Goal: Task Accomplishment & Management: Use online tool/utility

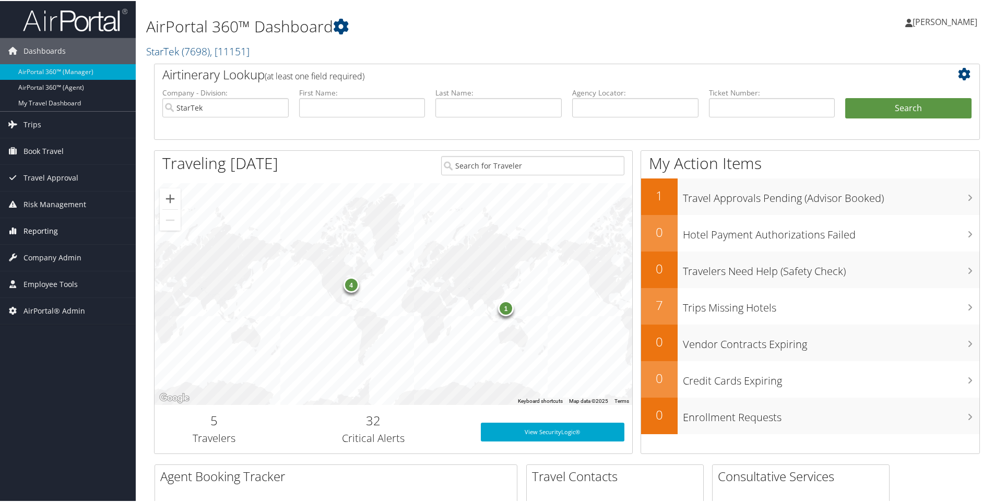
click at [92, 227] on link "Reporting" at bounding box center [68, 230] width 136 height 26
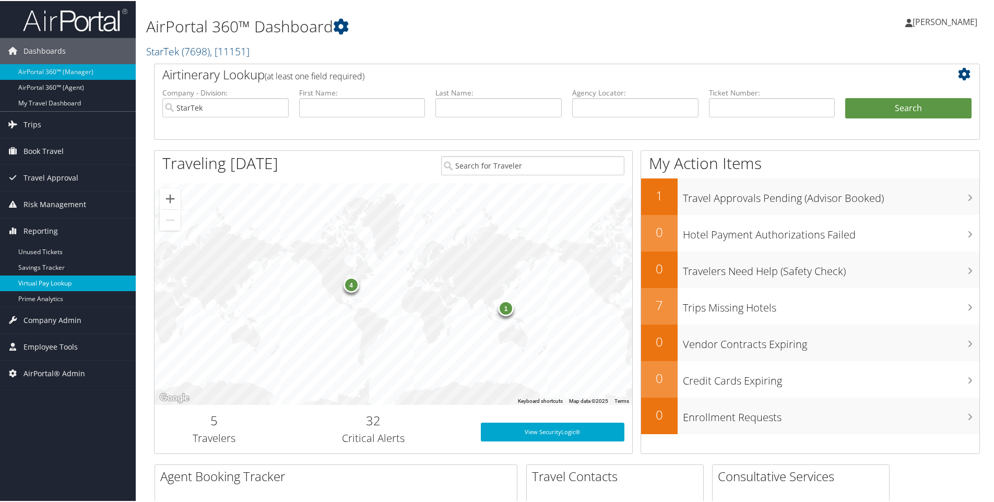
click at [54, 284] on link "Virtual Pay Lookup" at bounding box center [68, 283] width 136 height 16
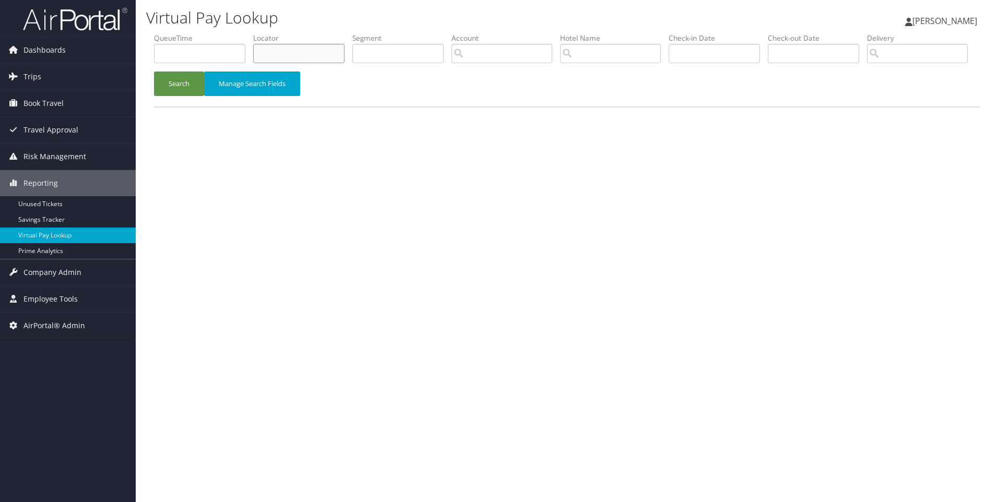
click at [277, 58] on input "text" at bounding box center [298, 53] width 91 height 19
paste input "DL6R90"
type input "DL6R90"
click at [154, 72] on button "Search" at bounding box center [179, 84] width 50 height 25
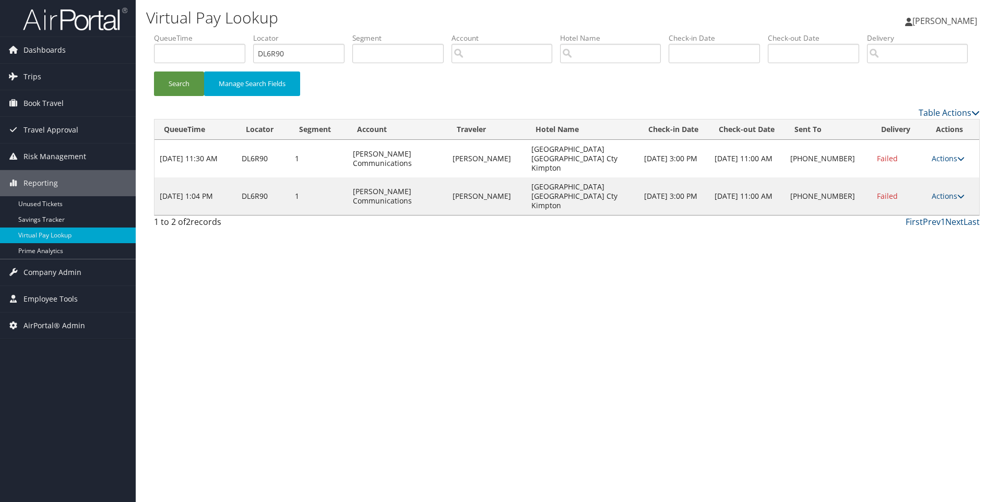
drag, startPoint x: 646, startPoint y: 222, endPoint x: 526, endPoint y: 227, distance: 120.2
click at [526, 215] on tr "Sep 30, 2025 1:04 PM DL6R90 1 Sorenson Communications TIMOTHY STEWART Monaco Sa…" at bounding box center [566, 196] width 825 height 38
copy tr "Monaco Salt Lake Cty Kimpton"
click at [951, 201] on link "Actions" at bounding box center [948, 196] width 33 height 10
click at [912, 206] on link "Resend" at bounding box center [915, 197] width 89 height 18
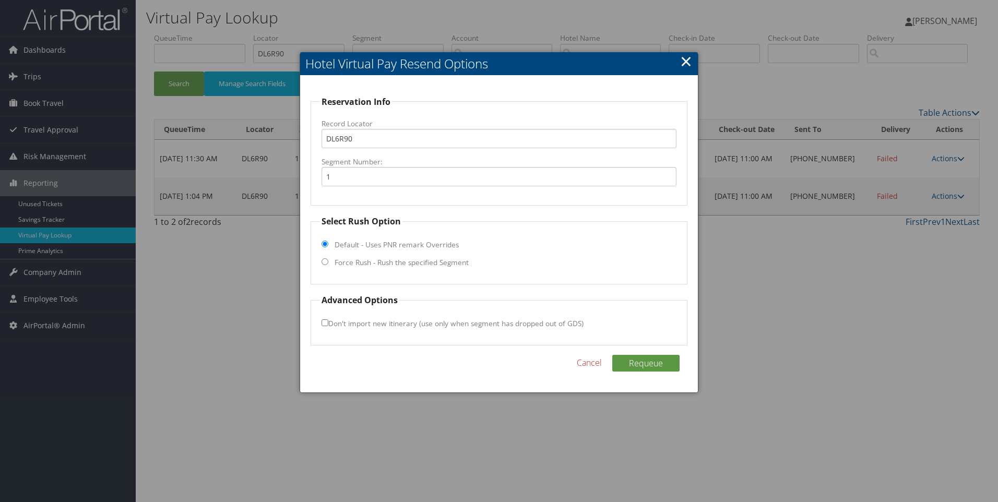
click at [353, 264] on label "Force Rush - Rush the specified Segment" at bounding box center [402, 262] width 134 height 10
click at [328, 264] on input "Force Rush - Rush the specified Segment" at bounding box center [324, 261] width 7 height 7
radio input "true"
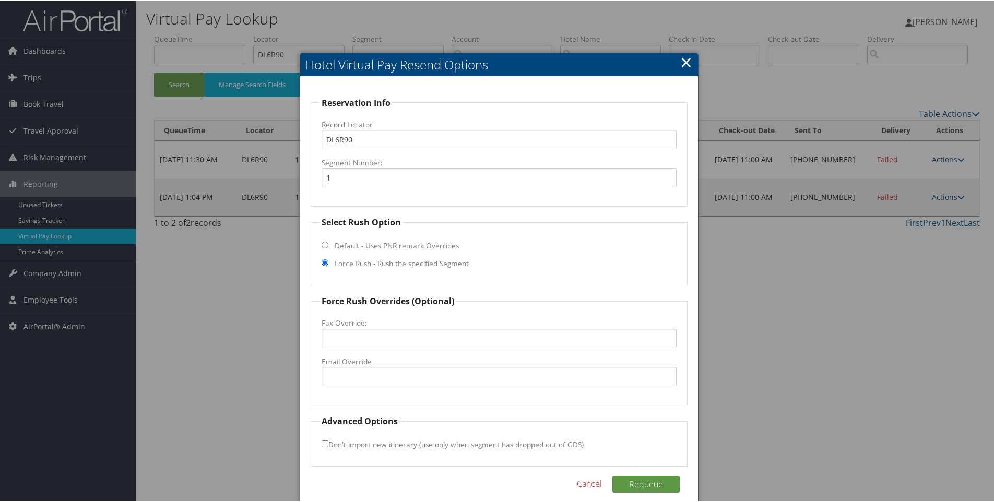
click at [385, 356] on label "Email Override" at bounding box center [498, 360] width 355 height 10
click at [385, 366] on input "Email Override" at bounding box center [498, 375] width 355 height 19
paste input ""reservations@monaco-saltlakecity.com" <reservations@monaco-saltlakecity.com>"
drag, startPoint x: 614, startPoint y: 375, endPoint x: 462, endPoint y: 380, distance: 152.5
click at [462, 380] on input ""reservations@monaco-saltlakecity.com" <reservations@monaco-saltlakecity.com>" at bounding box center [498, 375] width 355 height 19
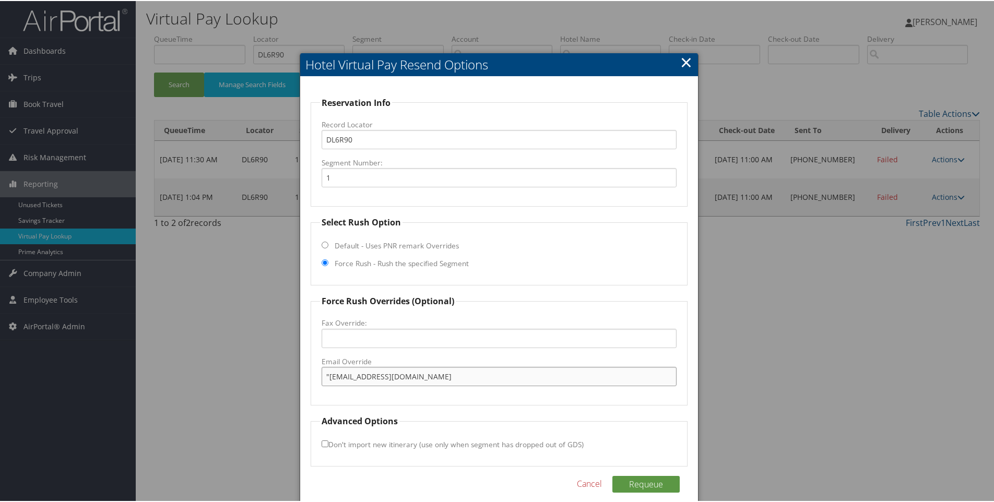
click at [327, 376] on input ""reservations@monaco-saltlakecity.com" at bounding box center [498, 375] width 355 height 19
type input "reservations@monaco-saltlakecity.com"
click at [652, 485] on button "Requeue" at bounding box center [645, 483] width 67 height 17
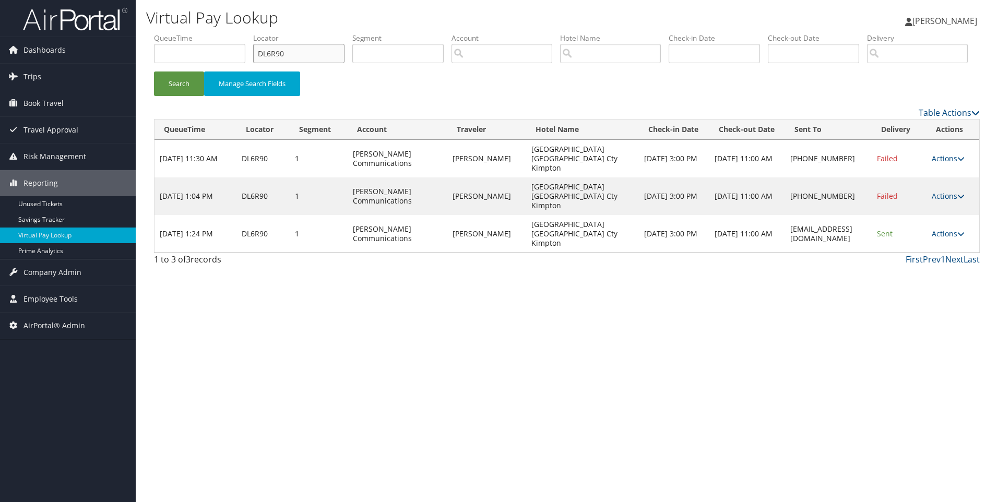
drag, startPoint x: 274, startPoint y: 56, endPoint x: 165, endPoint y: 88, distance: 113.0
click at [165, 33] on ul "QueueTime Locator DL6R90 Segment Account Traveler Hotel Name Check-in Date Chec…" at bounding box center [567, 33] width 826 height 0
paste input "KSX71"
type input "DKSX71"
click at [154, 72] on button "Search" at bounding box center [179, 84] width 50 height 25
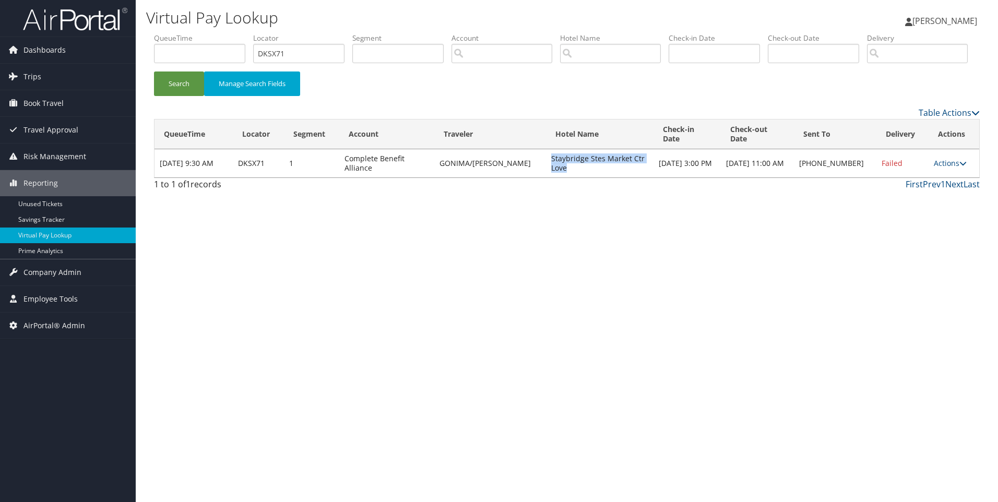
drag, startPoint x: 558, startPoint y: 197, endPoint x: 537, endPoint y: 191, distance: 22.3
click at [546, 177] on td "Staybridge Stes Market Ctr Love" at bounding box center [600, 163] width 108 height 28
copy td "Staybridge Stes Market Ctr Love"
click at [951, 168] on link "Actions" at bounding box center [950, 163] width 33 height 10
click at [903, 178] on link "Resend" at bounding box center [915, 169] width 89 height 18
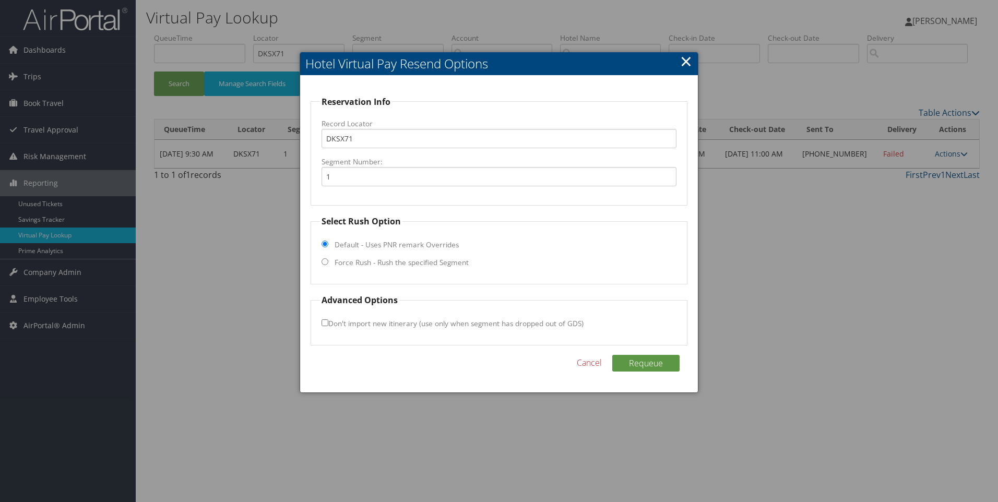
click at [361, 265] on label "Force Rush - Rush the specified Segment" at bounding box center [402, 262] width 134 height 10
click at [328, 265] on input "Force Rush - Rush the specified Segment" at bounding box center [324, 261] width 7 height 7
radio input "true"
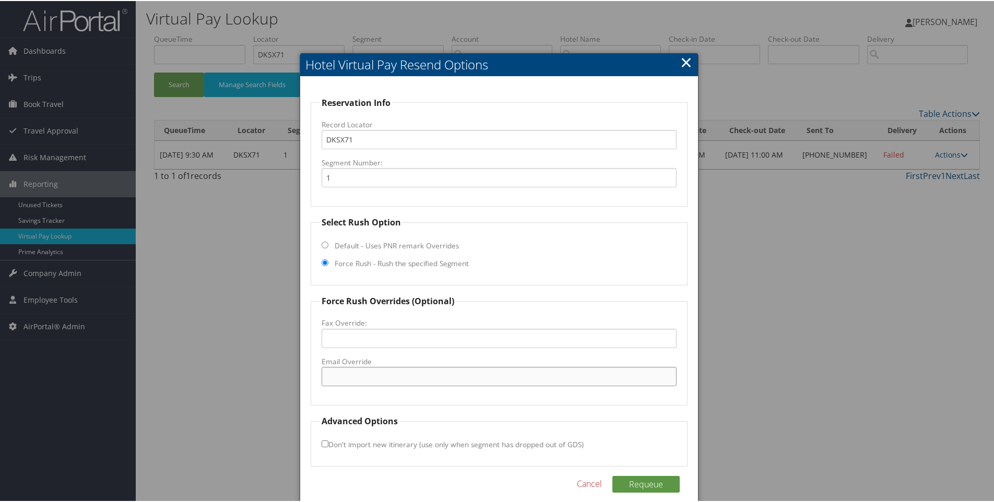
click at [394, 367] on input "Email Override" at bounding box center [498, 375] width 355 height 19
paste input "hisbsdallasmarketcenter@gmail.com"
type input "hisbsdallasmarketcenter@gmail.com"
click at [649, 484] on button "Requeue" at bounding box center [645, 483] width 67 height 17
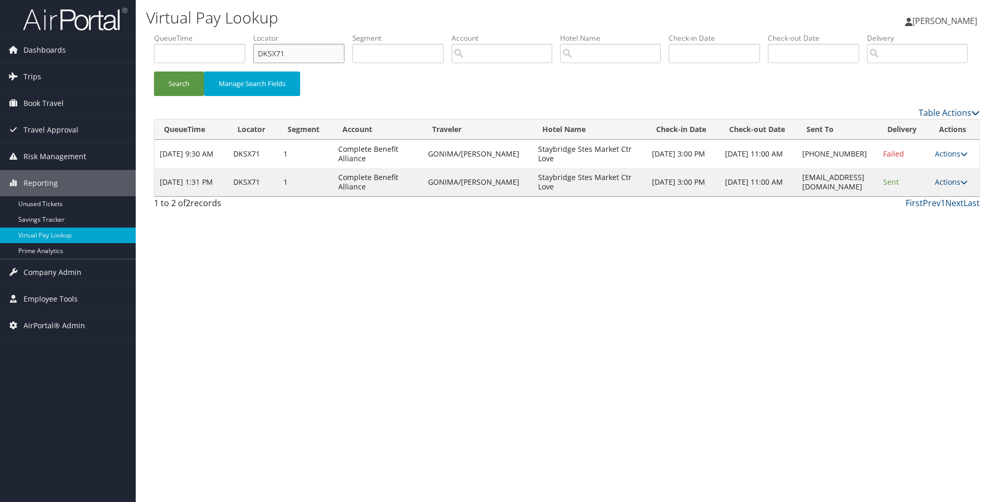
click at [293, 58] on input "DKSX71" at bounding box center [298, 53] width 91 height 19
type input "DKT2WT"
click at [154, 72] on button "Search" at bounding box center [179, 84] width 50 height 25
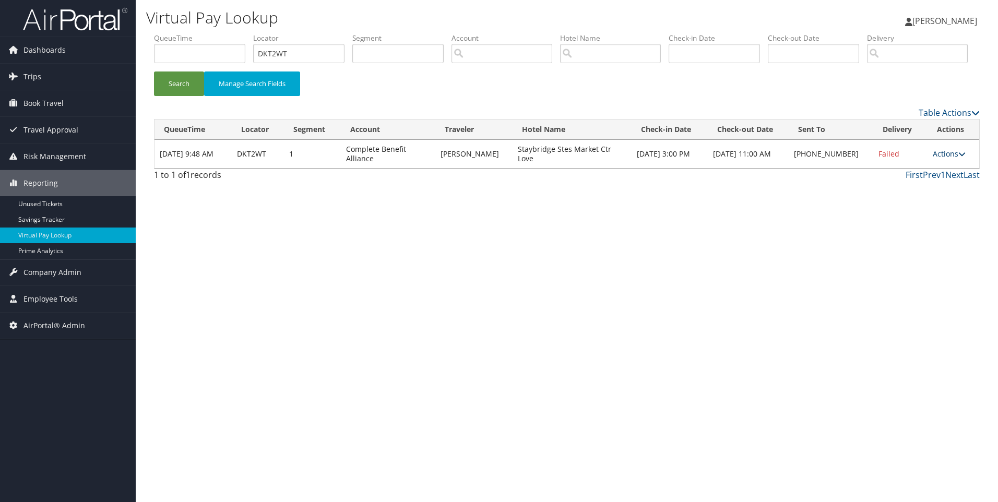
click at [955, 159] on link "Actions" at bounding box center [949, 154] width 33 height 10
click at [898, 178] on link "Resend" at bounding box center [915, 169] width 89 height 18
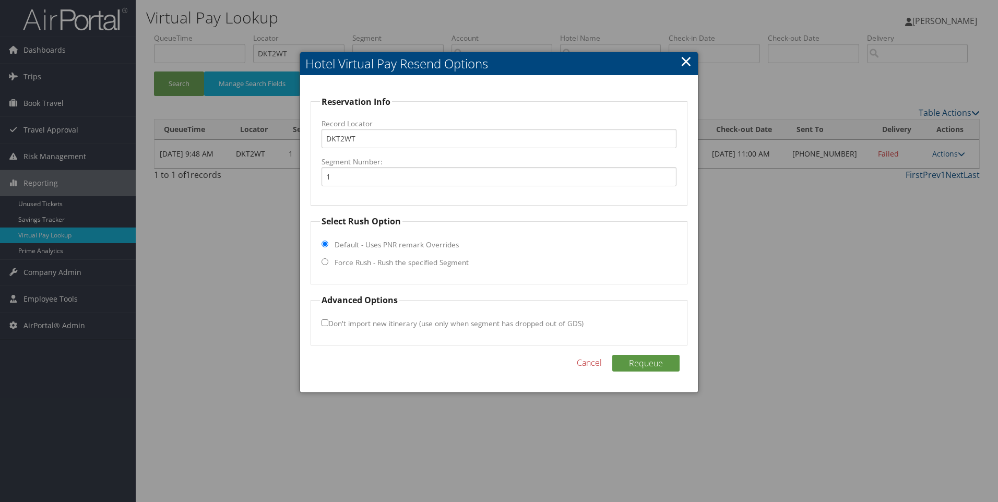
click at [413, 260] on label "Force Rush - Rush the specified Segment" at bounding box center [402, 262] width 134 height 10
click at [328, 260] on input "Force Rush - Rush the specified Segment" at bounding box center [324, 261] width 7 height 7
radio input "true"
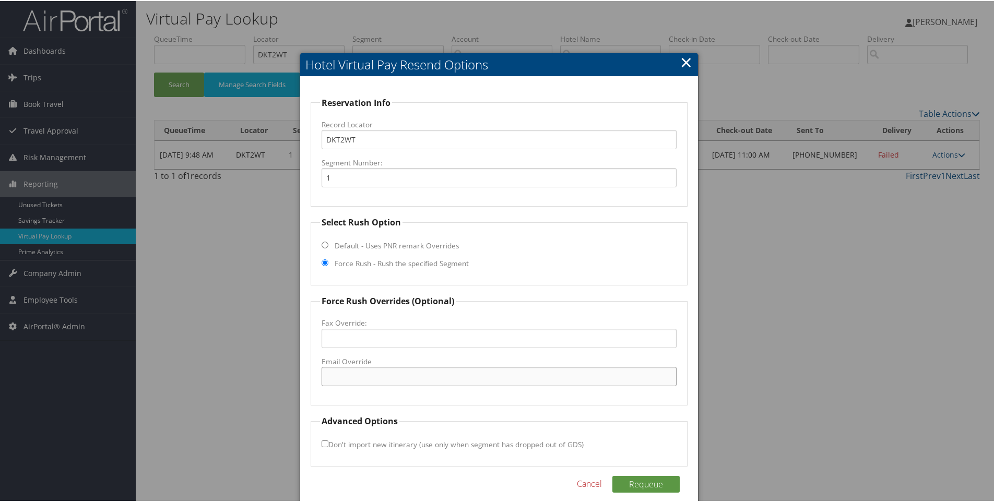
click at [393, 374] on input "Email Override" at bounding box center [498, 375] width 355 height 19
paste input "hisbsdallasmarketcenter@gmail.com"
type input "hisbsdallasmarketcenter@gmail.com"
click at [635, 485] on button "Requeue" at bounding box center [645, 483] width 67 height 17
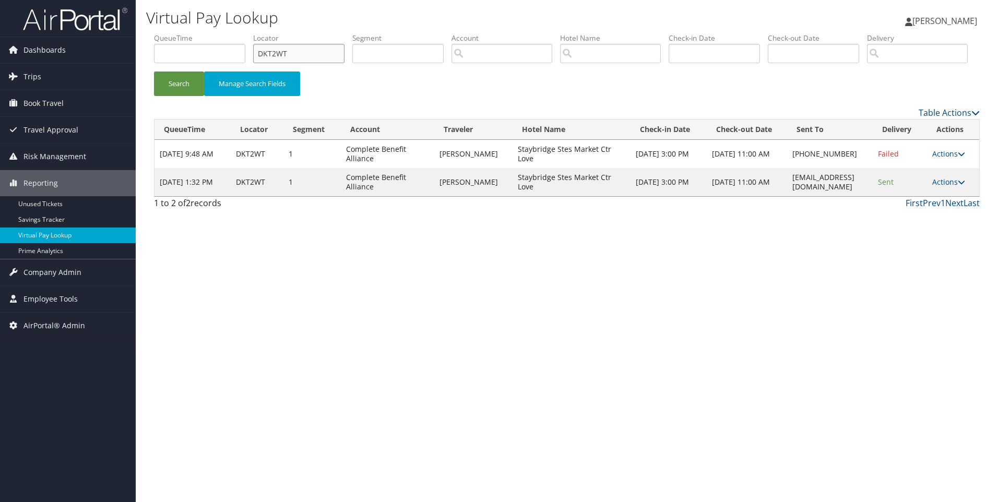
drag, startPoint x: 335, startPoint y: 56, endPoint x: 216, endPoint y: 53, distance: 119.0
click at [216, 33] on ul "QueueTime Locator DKT2WT Segment Account Traveler Hotel Name Check-in Date Chec…" at bounding box center [567, 33] width 826 height 0
paste input "VFRL"
click at [154, 72] on button "Search" at bounding box center [179, 84] width 50 height 25
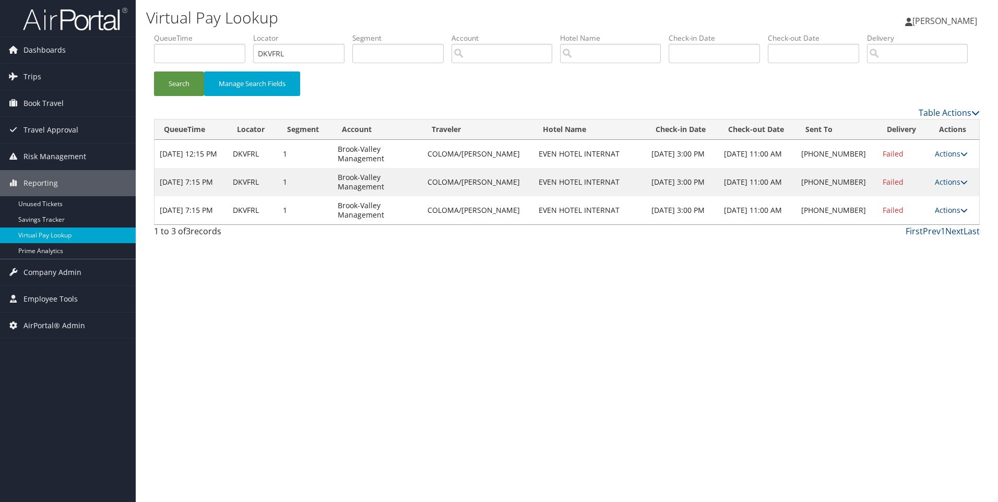
click at [944, 215] on link "Actions" at bounding box center [951, 210] width 33 height 10
click at [888, 288] on link "View Itinerary" at bounding box center [917, 279] width 89 height 18
drag, startPoint x: 310, startPoint y: 57, endPoint x: 184, endPoint y: 56, distance: 126.3
click at [184, 33] on ul "QueueTime Locator DKVFRL Segment Account Traveler Hotel Name Check-in Date Chec…" at bounding box center [567, 33] width 826 height 0
paste input "588RZ"
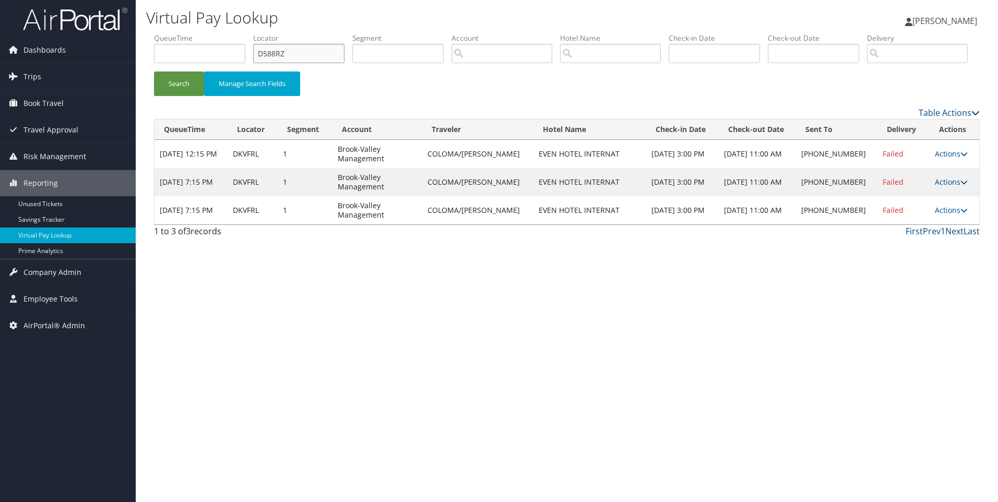
type input "D588RZ"
click at [154, 72] on button "Search" at bounding box center [179, 84] width 50 height 25
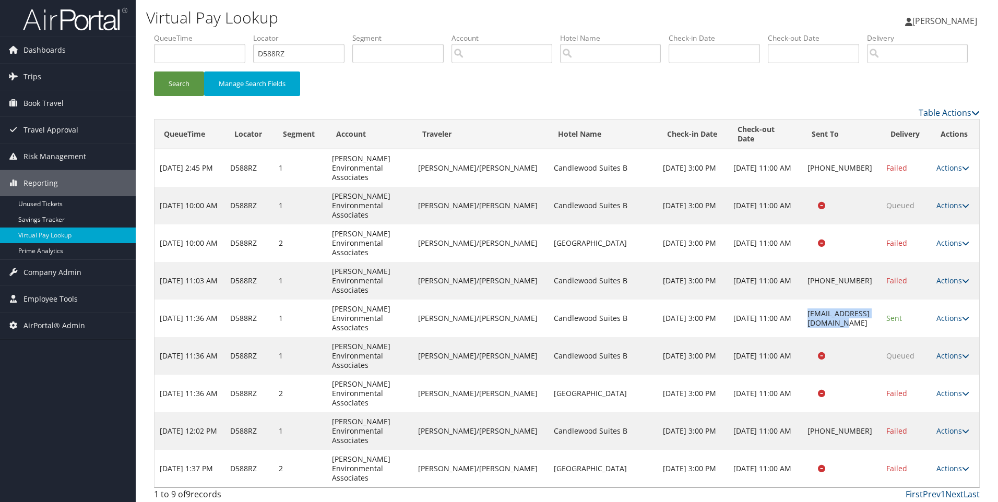
drag, startPoint x: 857, startPoint y: 308, endPoint x: 775, endPoint y: 302, distance: 82.7
click at [802, 302] on td "cws-bellevue@hotmail.com" at bounding box center [841, 319] width 79 height 38
copy td "cws-bellevue@hotmail.com"
click at [947, 463] on link "Actions" at bounding box center [952, 468] width 33 height 10
click at [919, 403] on link "Resend" at bounding box center [930, 395] width 66 height 18
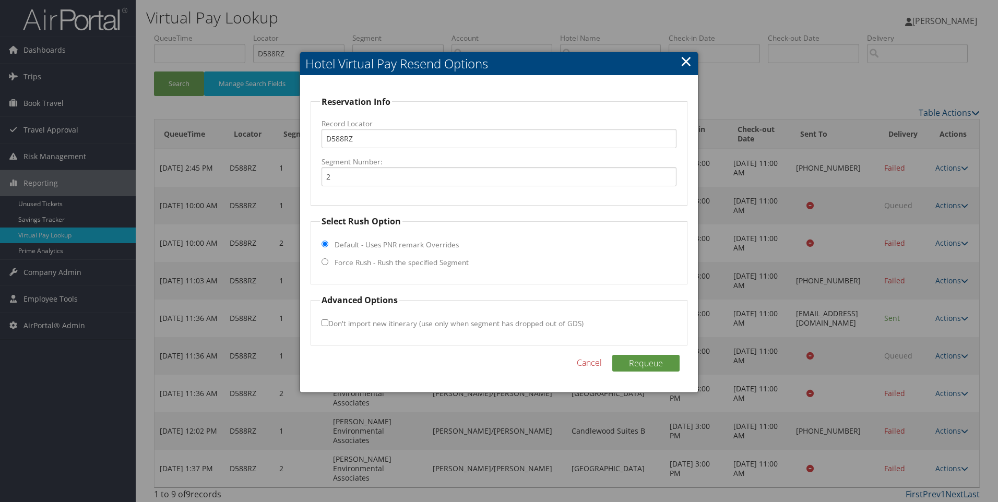
click at [432, 262] on label "Force Rush - Rush the specified Segment" at bounding box center [402, 262] width 134 height 10
click at [328, 262] on input "Force Rush - Rush the specified Segment" at bounding box center [324, 261] width 7 height 7
radio input "true"
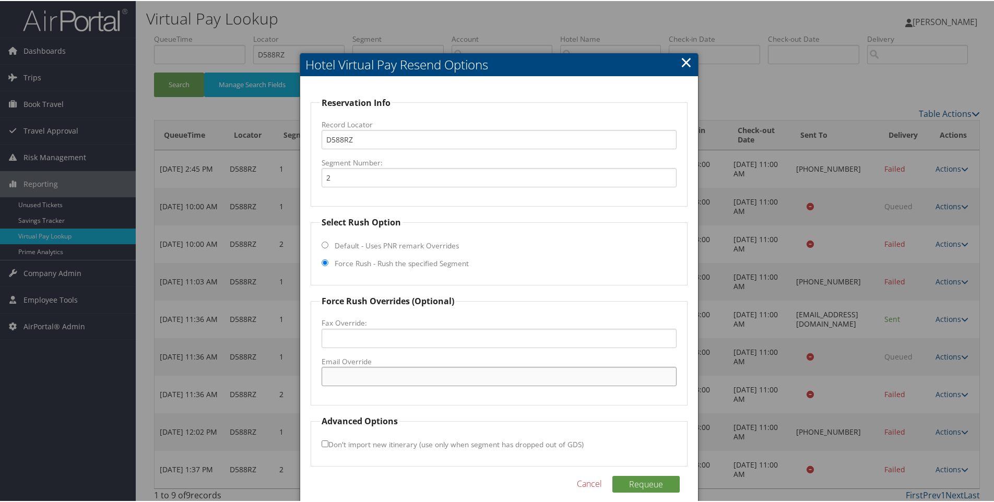
click at [377, 380] on input "Email Override" at bounding box center [498, 375] width 355 height 19
paste input "cws-bellevue@hotmail.com"
type input "cws-bellevue@hotmail.com"
click at [612, 484] on button "Requeue" at bounding box center [645, 483] width 67 height 17
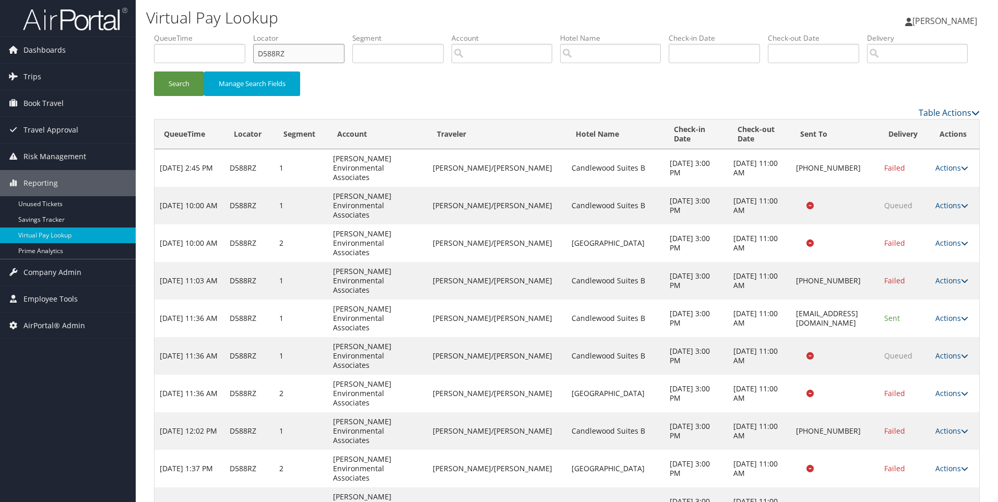
drag, startPoint x: 319, startPoint y: 51, endPoint x: 219, endPoint y: 65, distance: 101.2
click at [219, 33] on ul "QueueTime Locator D588RZ Segment Account Traveler Hotel Name Check-in Date Chec…" at bounding box center [567, 33] width 826 height 0
paste input "KW3J1"
click at [154, 72] on button "Search" at bounding box center [179, 84] width 50 height 25
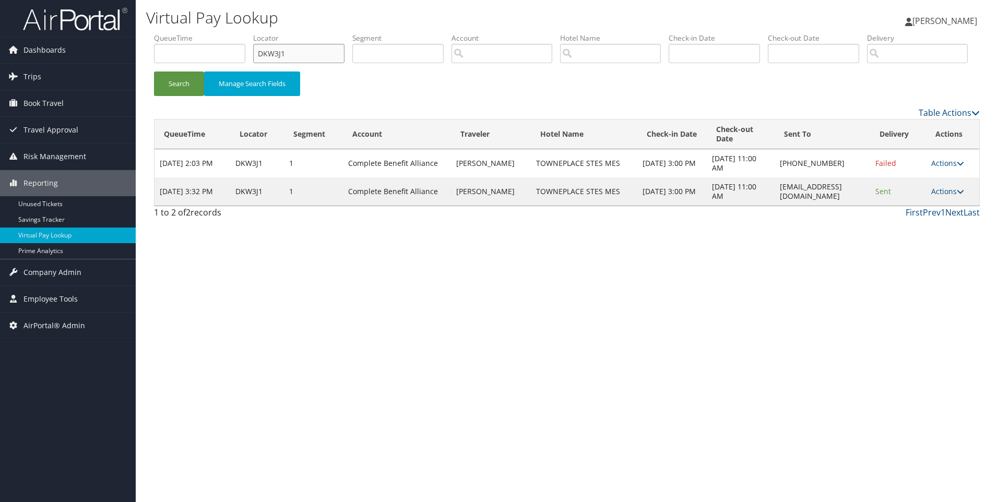
drag, startPoint x: 268, startPoint y: 58, endPoint x: 217, endPoint y: 53, distance: 51.4
click at [217, 33] on ul "QueueTime Locator DKW3J1 Segment Account Traveler Hotel Name Check-in Date Chec…" at bounding box center [567, 33] width 826 height 0
paste input "G7S"
type input "DKWG7S"
click at [154, 72] on button "Search" at bounding box center [179, 84] width 50 height 25
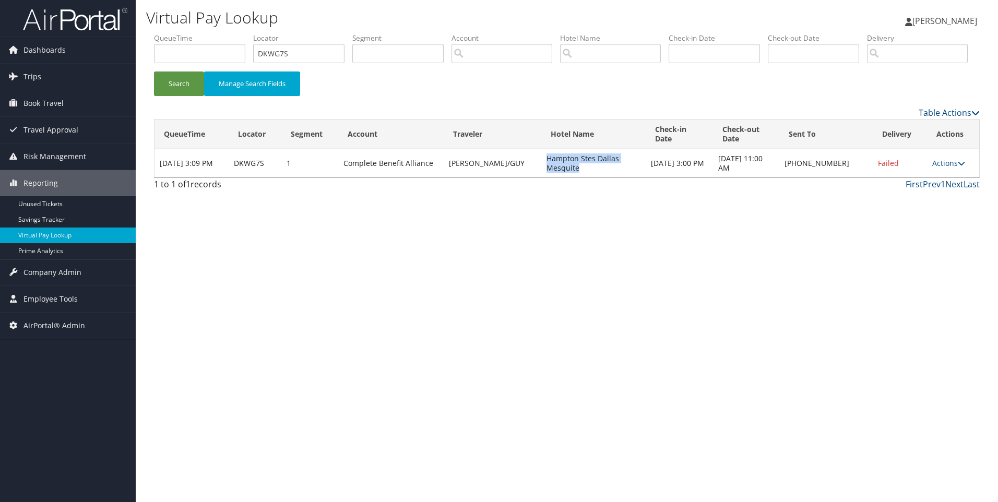
drag, startPoint x: 573, startPoint y: 210, endPoint x: 531, endPoint y: 198, distance: 42.8
click at [541, 177] on td "Hampton Stes Dallas Mesquite" at bounding box center [593, 163] width 104 height 28
copy td "Hampton Stes Dallas Mesquite"
click at [956, 177] on td "Actions Resend Logs Delivery Information View Itinerary" at bounding box center [953, 163] width 52 height 28
click at [954, 168] on link "Actions" at bounding box center [948, 163] width 33 height 10
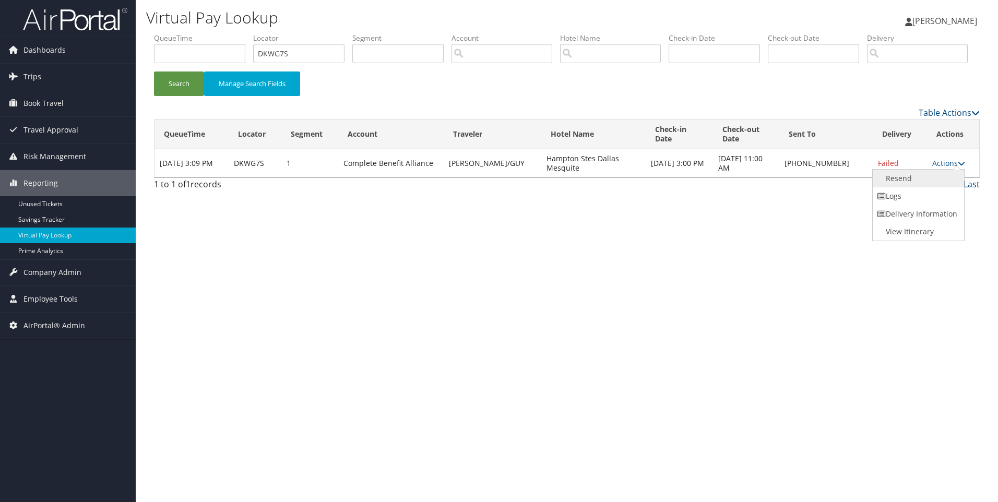
click at [913, 187] on link "Resend" at bounding box center [917, 179] width 89 height 18
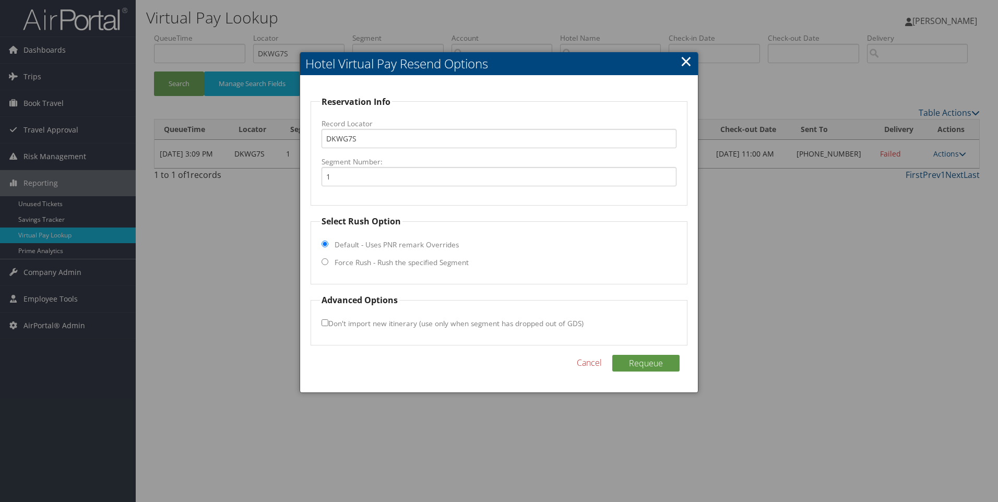
click at [424, 265] on label "Force Rush - Rush the specified Segment" at bounding box center [402, 262] width 134 height 10
click at [328, 265] on input "Force Rush - Rush the specified Segment" at bounding box center [324, 261] width 7 height 7
radio input "true"
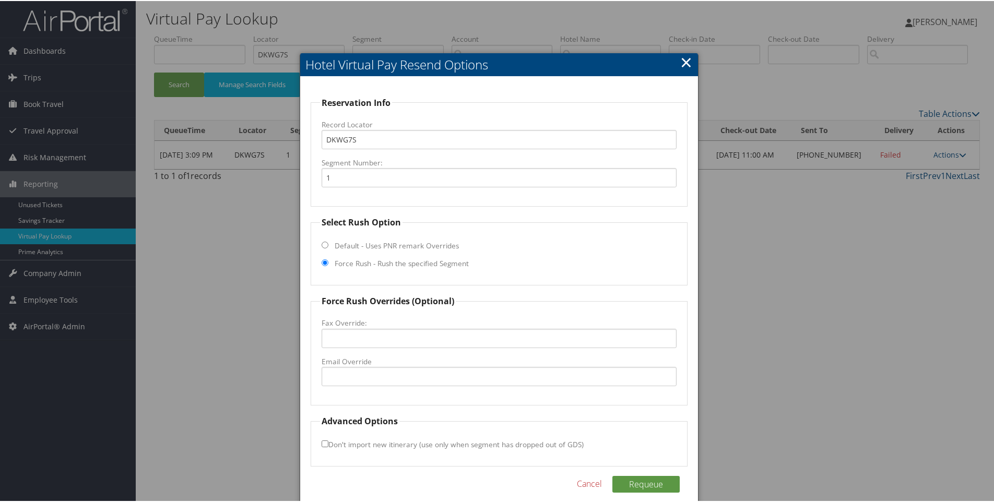
click at [396, 359] on label "Email Override" at bounding box center [498, 360] width 355 height 10
click at [396, 366] on input "Email Override" at bounding box center [498, 375] width 355 height 19
paste input "DALHS_Hampton_Suites@hilton.com"
type input "DALHS_Hampton_Suites@hilton.com"
click at [645, 475] on button "Requeue" at bounding box center [645, 483] width 67 height 17
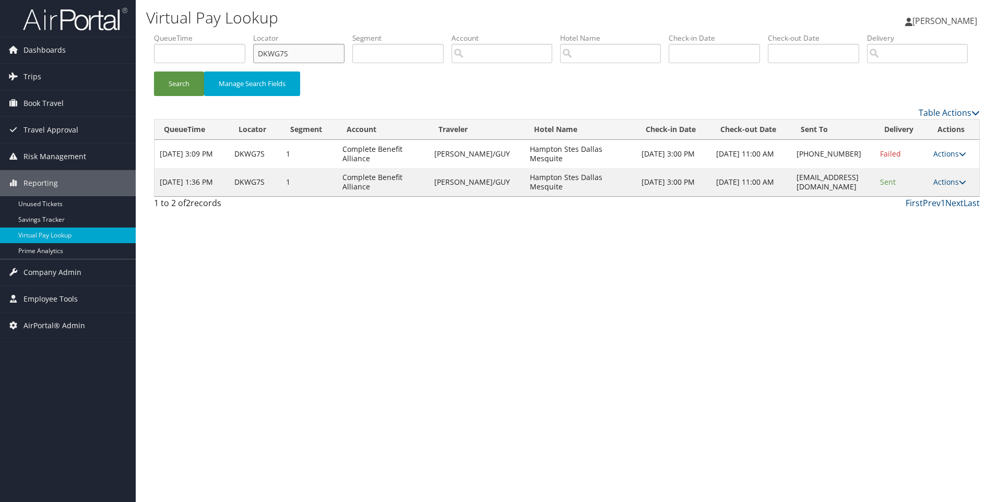
drag, startPoint x: 314, startPoint y: 53, endPoint x: 216, endPoint y: 61, distance: 98.5
click at [216, 33] on ul "QueueTime Locator DKWG7S Segment Account Traveler Hotel Name Check-in Date Chec…" at bounding box center [567, 33] width 826 height 0
paste input "9ZT5L"
type input "D9ZT5L"
click at [154, 72] on button "Search" at bounding box center [179, 84] width 50 height 25
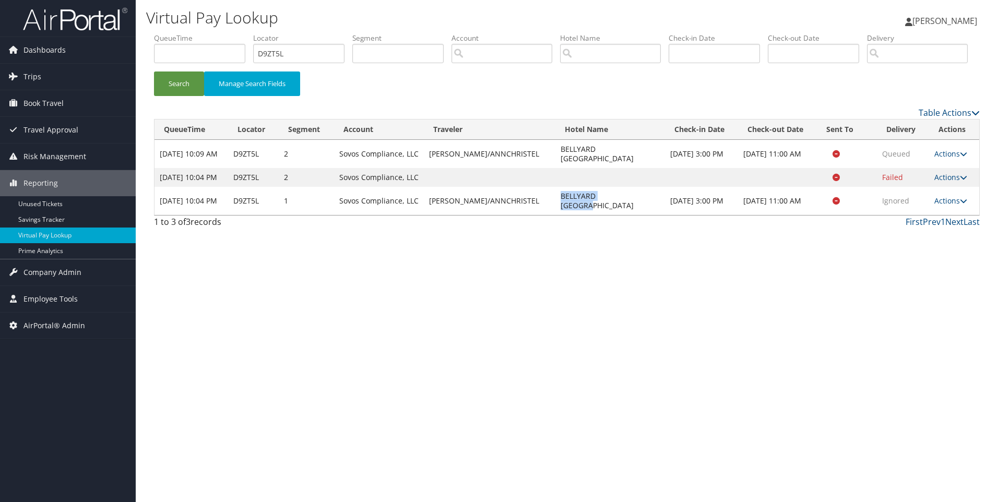
drag, startPoint x: 619, startPoint y: 253, endPoint x: 538, endPoint y: 255, distance: 81.4
click at [555, 215] on td "BELLYARD ATLANTA" at bounding box center [610, 201] width 110 height 28
copy td "BELLYARD ATLANTA"
click at [950, 215] on td "Actions Resend Logs View Itinerary" at bounding box center [954, 201] width 50 height 28
click at [944, 206] on link "Actions" at bounding box center [950, 201] width 33 height 10
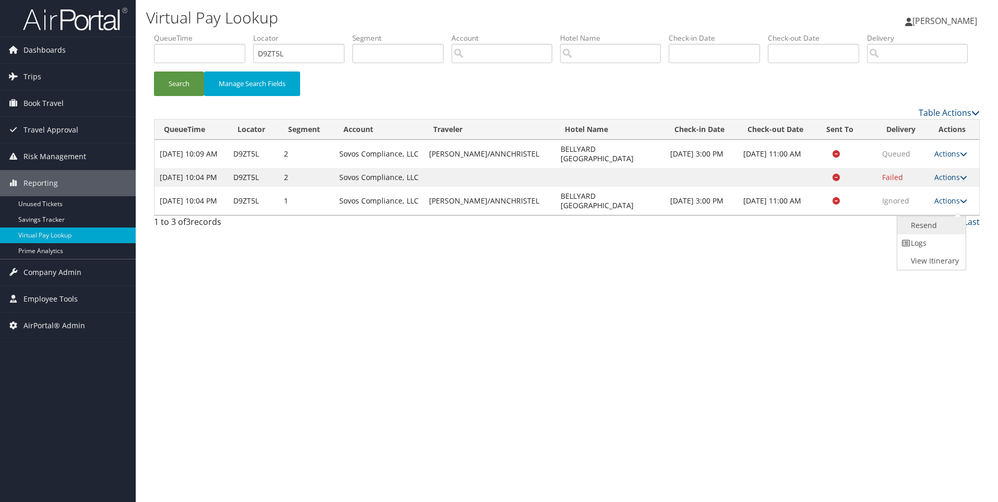
click at [923, 234] on link "Resend" at bounding box center [930, 226] width 66 height 18
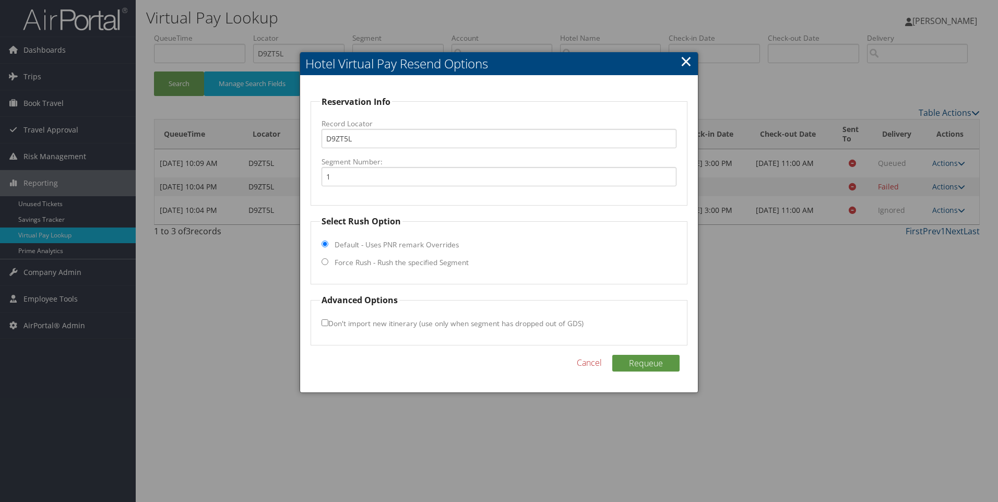
click at [396, 268] on label "Force Rush - Rush the specified Segment" at bounding box center [402, 262] width 134 height 10
click at [328, 265] on input "Force Rush - Rush the specified Segment" at bounding box center [324, 261] width 7 height 7
radio input "true"
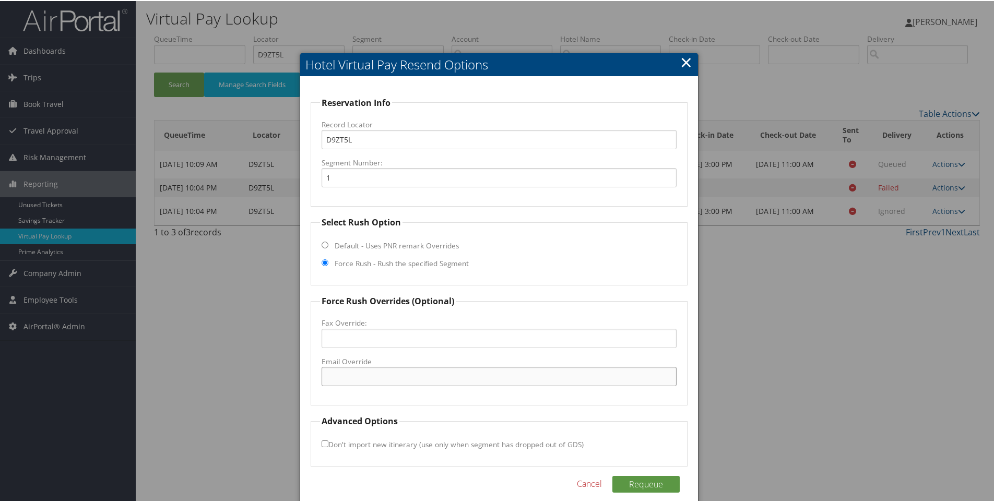
click at [380, 376] on input "Email Override" at bounding box center [498, 375] width 355 height 19
paste input "info@bellyardhotel.com"
type input "info@bellyardhotel.com"
click at [642, 491] on button "Requeue" at bounding box center [645, 483] width 67 height 17
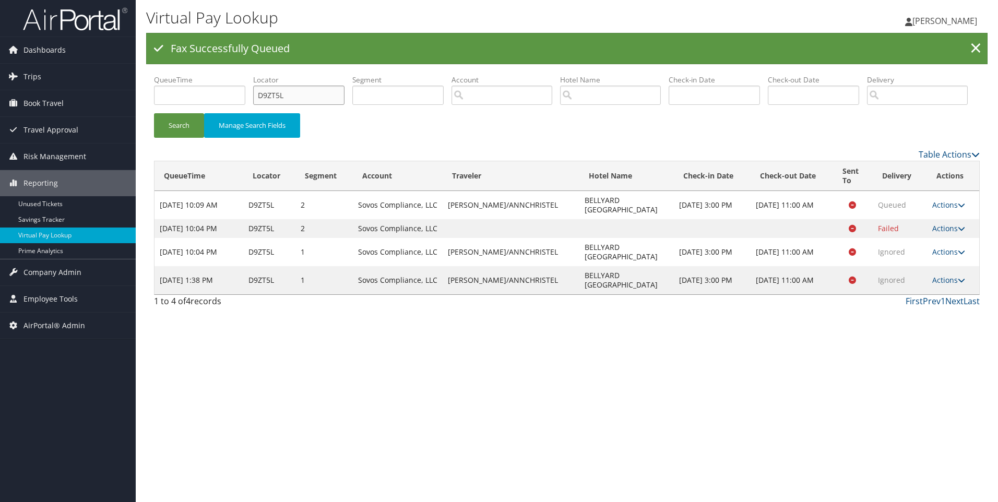
drag, startPoint x: 306, startPoint y: 100, endPoint x: 261, endPoint y: 97, distance: 45.0
click at [261, 97] on input "D9ZT5L" at bounding box center [298, 95] width 91 height 19
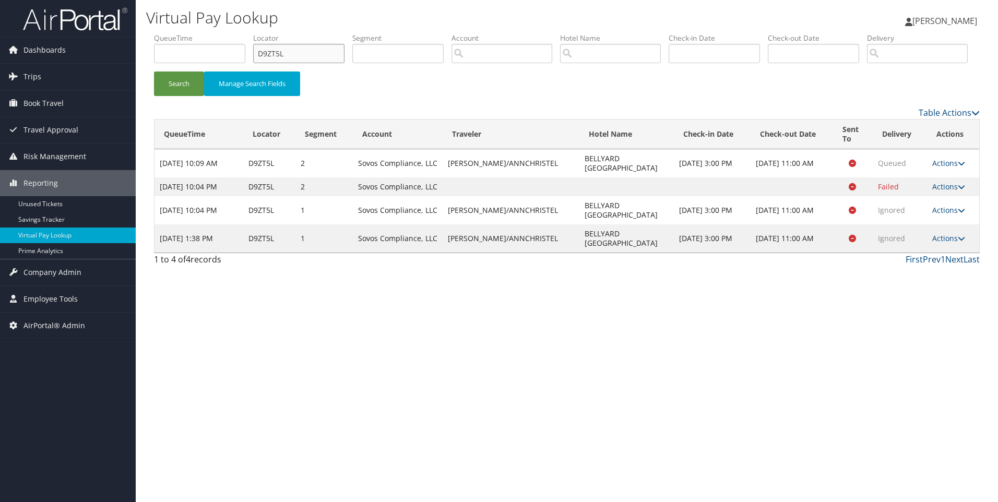
paste input "text"
paste input "DG8PBL"
type input "DG8PBL"
click at [154, 72] on button "Search" at bounding box center [179, 84] width 50 height 25
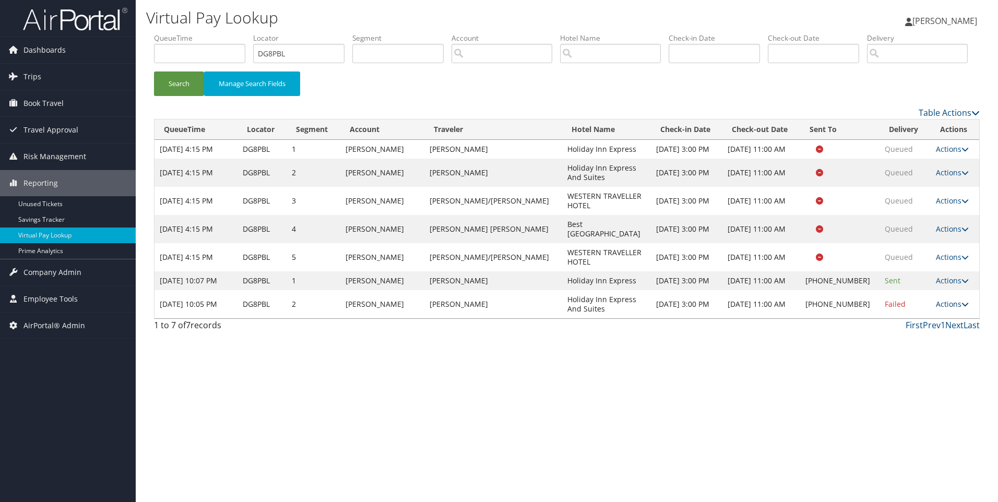
click at [936, 309] on link "Actions" at bounding box center [952, 304] width 33 height 10
click at [928, 400] on link "View Itinerary" at bounding box center [914, 392] width 89 height 18
click at [936, 285] on link "Actions" at bounding box center [952, 281] width 33 height 10
click at [914, 319] on link "Resend" at bounding box center [914, 310] width 89 height 18
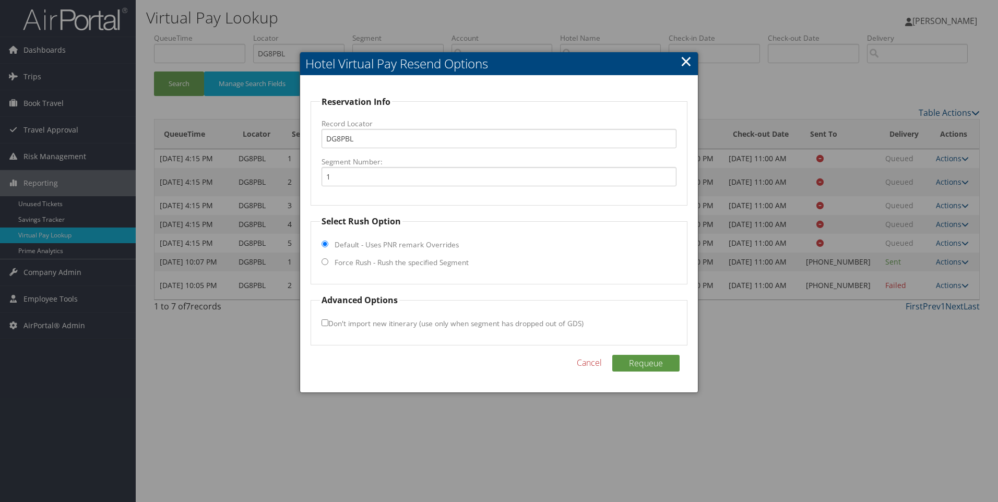
click at [390, 267] on label "Force Rush - Rush the specified Segment" at bounding box center [402, 262] width 134 height 10
click at [328, 265] on input "Force Rush - Rush the specified Segment" at bounding box center [324, 261] width 7 height 7
radio input "true"
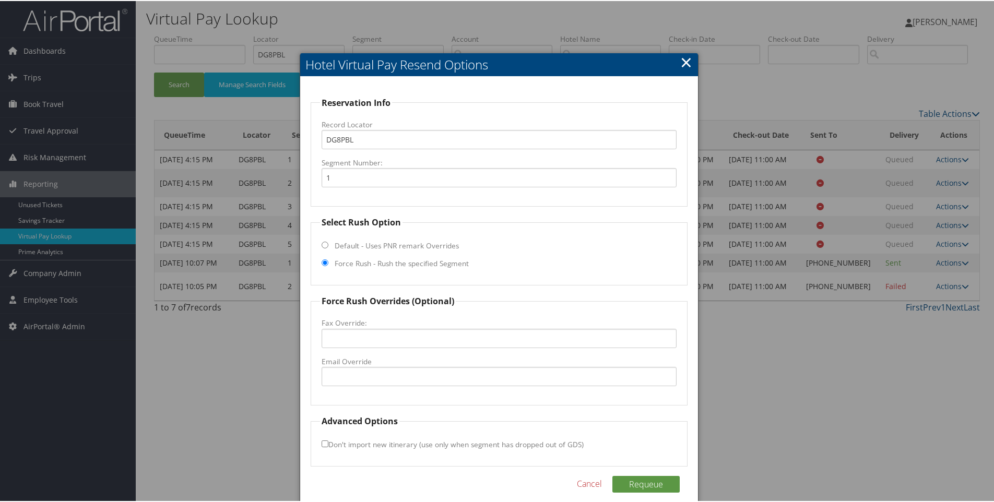
click at [400, 392] on fieldset "Force Rush Overrides (Optional) Fax Override: Email Override" at bounding box center [499, 349] width 377 height 111
click at [373, 371] on input "Email Override" at bounding box center [498, 375] width 355 height 19
paste input "info@hiekamloops.com"
type input "info@hiekamloops.com"
click at [621, 484] on button "Requeue" at bounding box center [645, 483] width 67 height 17
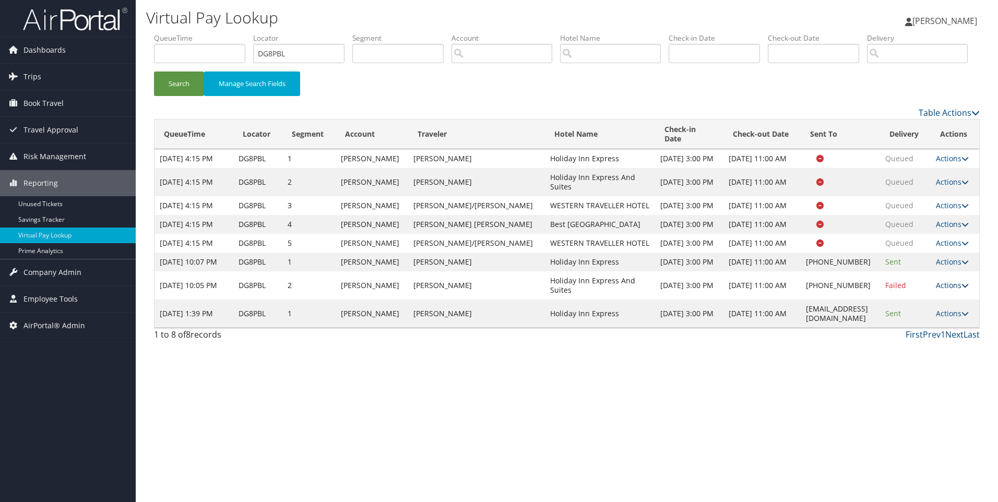
click at [943, 290] on link "Actions" at bounding box center [952, 285] width 33 height 10
click at [918, 347] on link "Resend" at bounding box center [918, 338] width 89 height 18
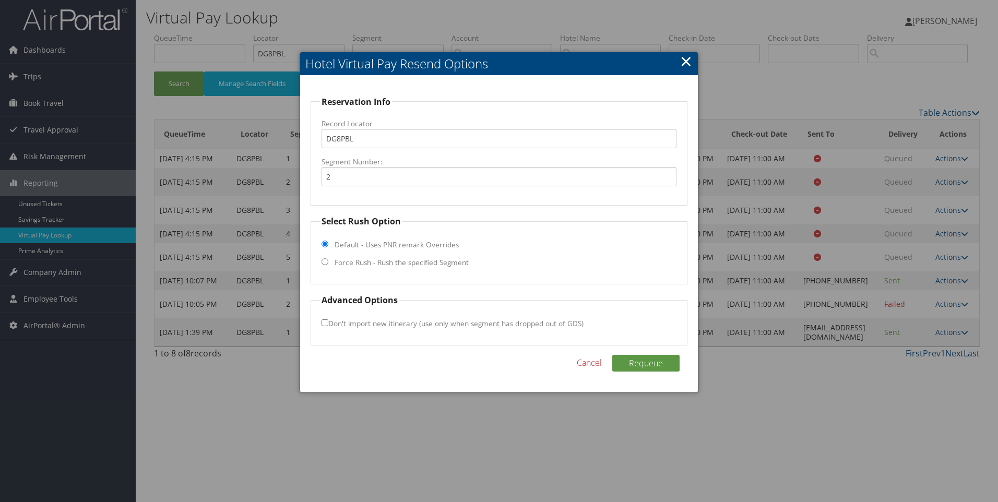
click at [437, 265] on label "Force Rush - Rush the specified Segment" at bounding box center [402, 262] width 134 height 10
click at [328, 265] on input "Force Rush - Rush the specified Segment" at bounding box center [324, 261] width 7 height 7
radio input "true"
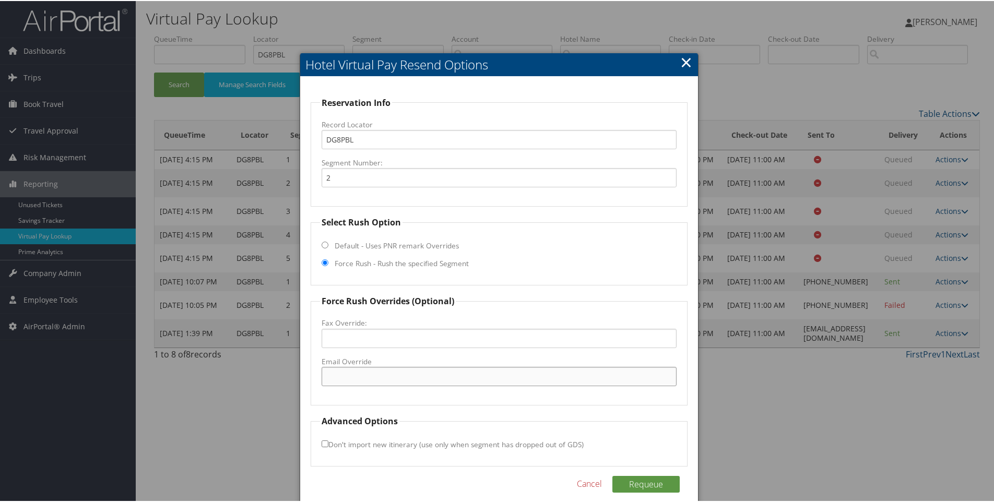
click at [383, 374] on input "Email Override" at bounding box center [498, 375] width 355 height 19
paste input "info@vernonexpress.com"
type input "info@vernonexpress.com"
click at [648, 492] on button "Requeue" at bounding box center [645, 483] width 67 height 17
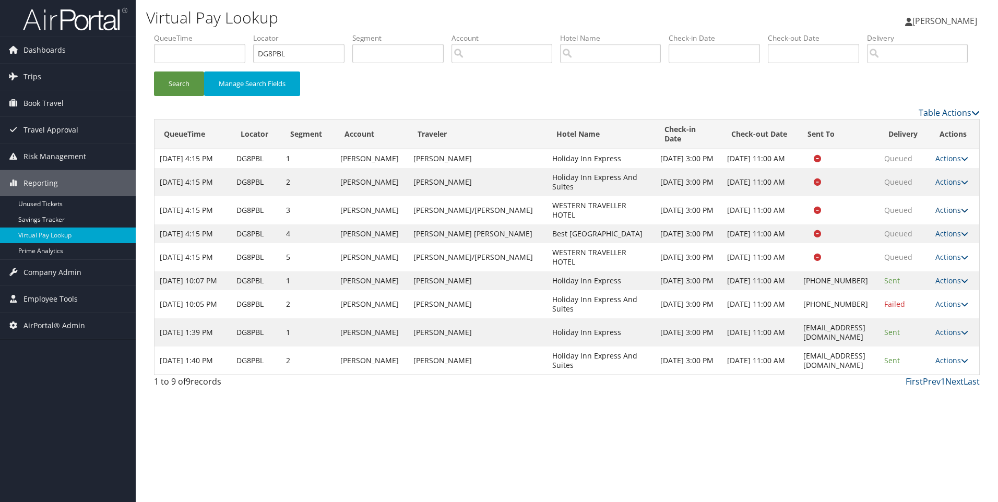
click at [939, 215] on link "Actions" at bounding box center [951, 210] width 33 height 10
click at [934, 234] on link "Resend" at bounding box center [930, 226] width 66 height 18
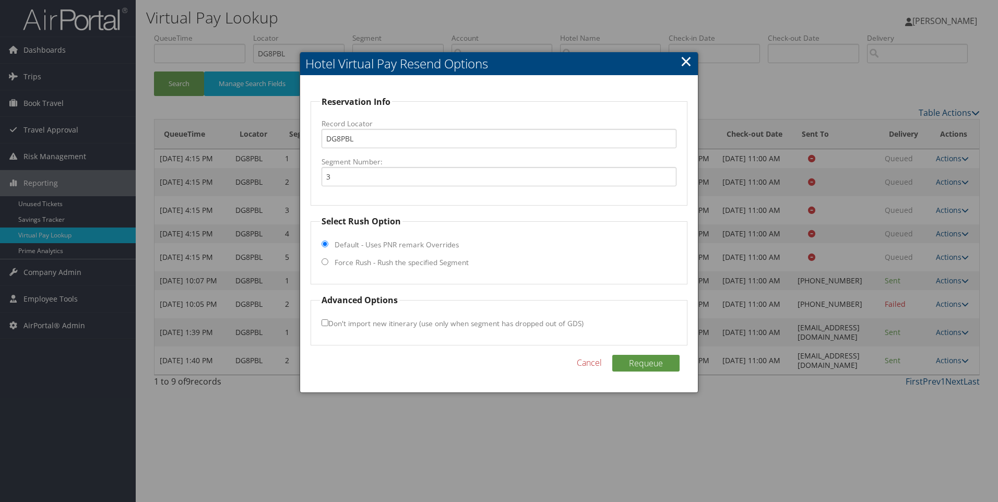
click at [387, 262] on label "Force Rush - Rush the specified Segment" at bounding box center [402, 262] width 134 height 10
click at [328, 262] on input "Force Rush - Rush the specified Segment" at bounding box center [324, 261] width 7 height 7
radio input "true"
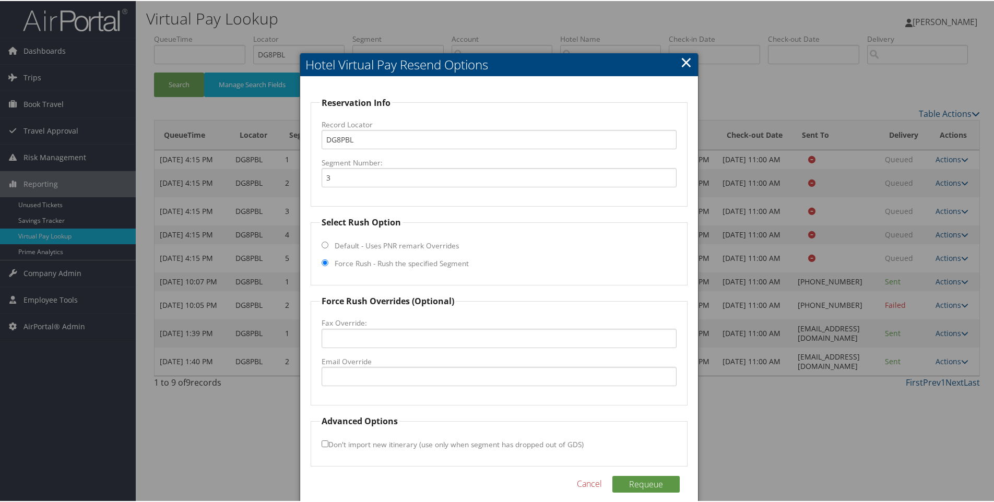
click at [366, 363] on label "Email Override" at bounding box center [498, 360] width 355 height 10
click at [366, 366] on input "Email Override" at bounding box center [498, 375] width 355 height 19
paste input "info@westerntraveller.ca"
type input "info@westerntraveller.ca"
click at [649, 466] on div "Reservation Info Record Locator DG8PBL Segment Number: 3 Select Rush Option Def…" at bounding box center [499, 294] width 398 height 437
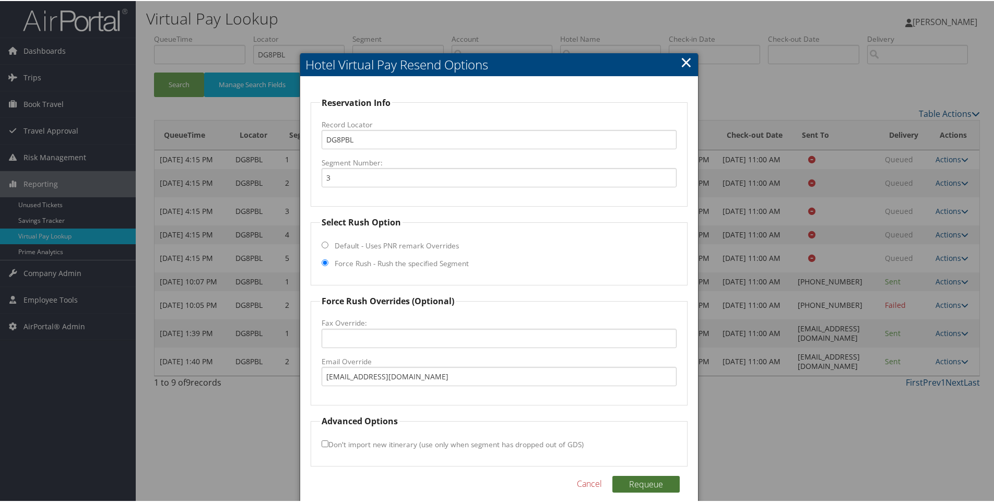
click at [644, 491] on button "Requeue" at bounding box center [645, 483] width 67 height 17
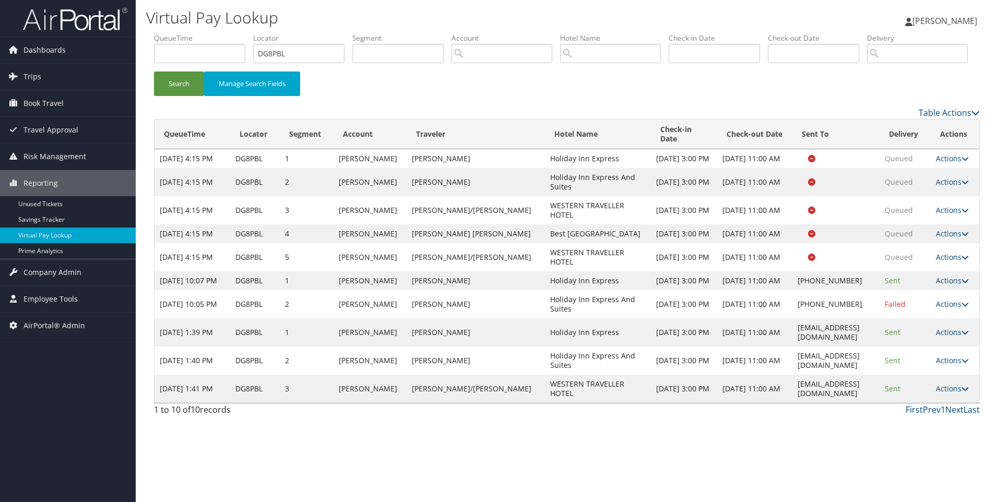
click at [941, 262] on link "Actions" at bounding box center [952, 257] width 33 height 10
click at [932, 291] on link "Resend" at bounding box center [930, 282] width 66 height 18
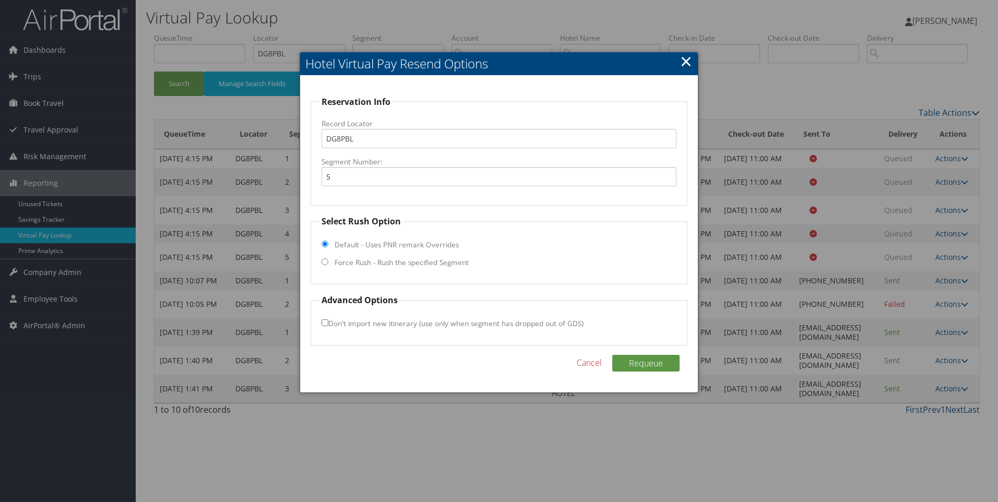
click at [405, 258] on label "Force Rush - Rush the specified Segment" at bounding box center [402, 262] width 134 height 10
click at [328, 258] on input "Force Rush - Rush the specified Segment" at bounding box center [324, 261] width 7 height 7
radio input "true"
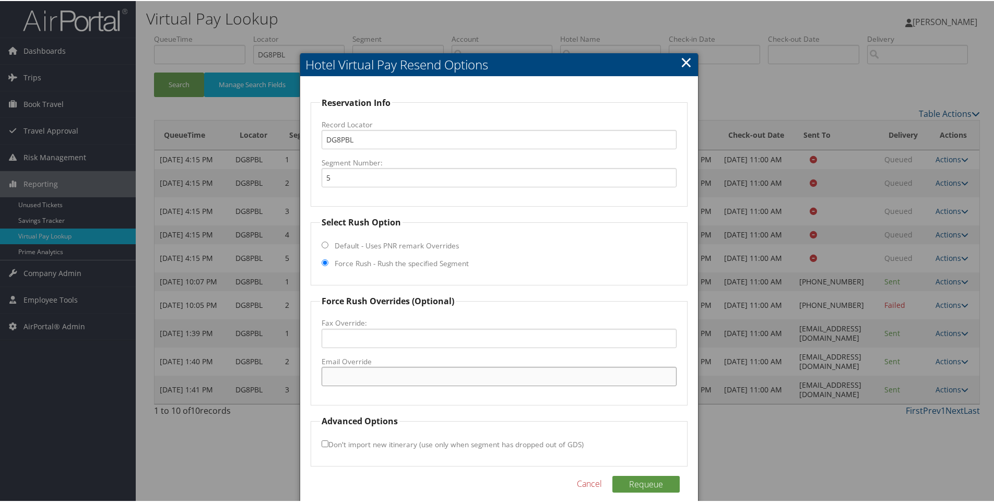
click at [355, 382] on input "Email Override" at bounding box center [498, 375] width 355 height 19
paste input "info@westerntraveller.ca"
type input "info@westerntraveller.ca"
click at [636, 480] on button "Requeue" at bounding box center [645, 483] width 67 height 17
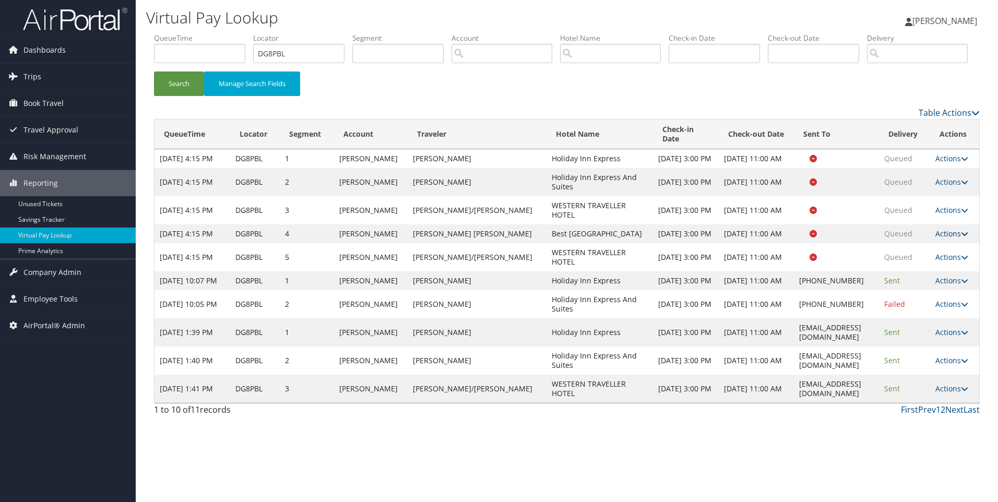
click at [947, 239] on link "Actions" at bounding box center [951, 234] width 33 height 10
click at [921, 263] on link "Resend" at bounding box center [930, 254] width 66 height 18
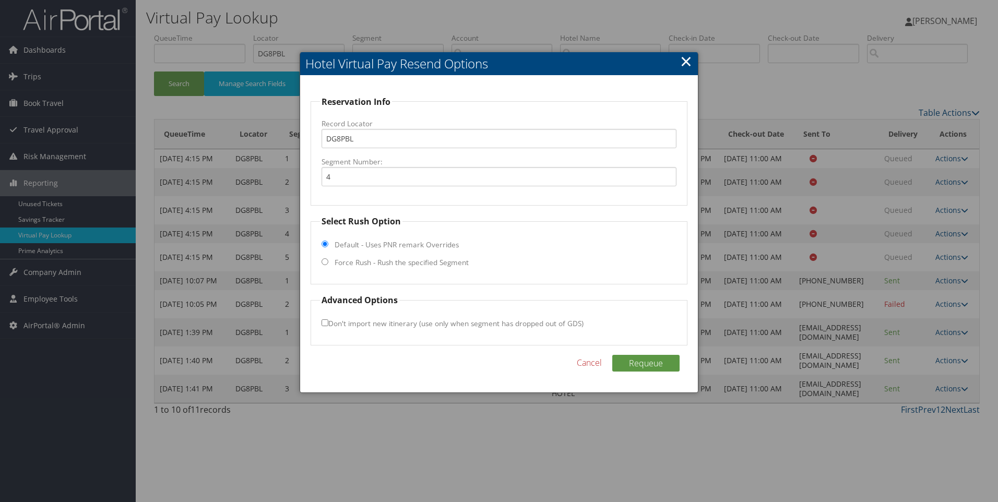
click at [418, 269] on fieldset "Select Rush Option Default - Uses PNR remark Overrides Force Rush - Rush the sp…" at bounding box center [499, 249] width 377 height 69
click at [413, 265] on label "Force Rush - Rush the specified Segment" at bounding box center [402, 262] width 134 height 10
click at [328, 265] on input "Force Rush - Rush the specified Segment" at bounding box center [324, 261] width 7 height 7
radio input "true"
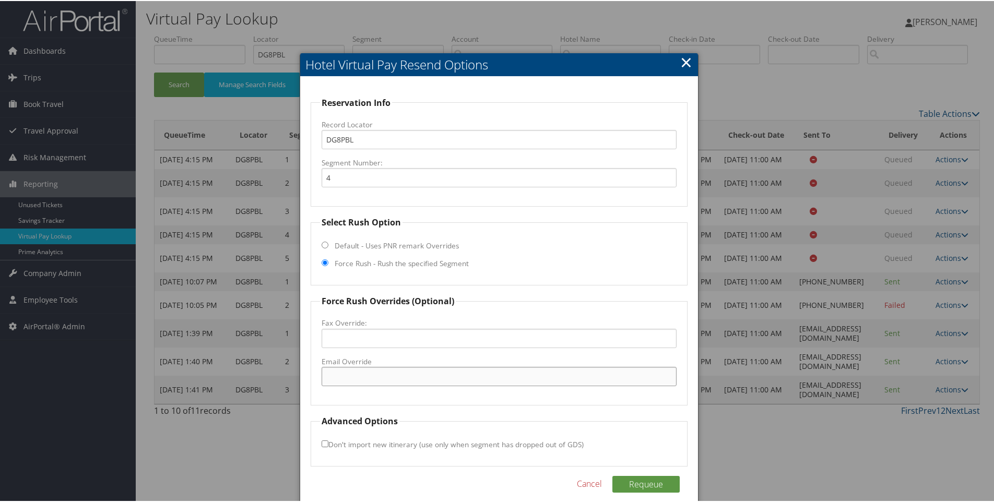
click at [385, 378] on input "Email Override" at bounding box center [498, 375] width 355 height 19
paste input "62119@hotel.bestwestern.com"
type input "62119@hotel.bestwestern.com"
click at [644, 486] on button "Requeue" at bounding box center [645, 483] width 67 height 17
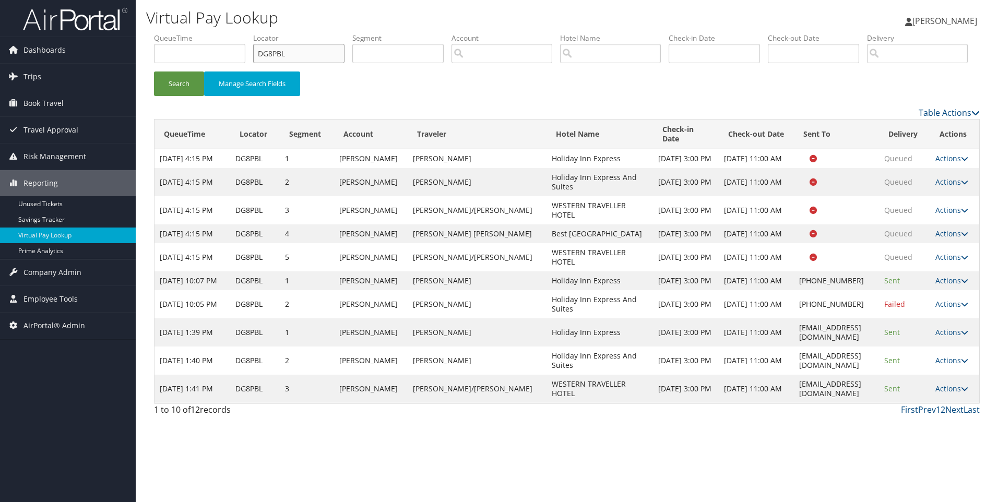
drag, startPoint x: 316, startPoint y: 55, endPoint x: 198, endPoint y: 46, distance: 118.8
click at [198, 33] on ul "QueueTime Locator DG8PBL Segment Account Traveler Hotel Name Check-in Date Chec…" at bounding box center [567, 33] width 826 height 0
paste input "KVFR"
type input "DKVFRL"
click at [154, 72] on button "Search" at bounding box center [179, 84] width 50 height 25
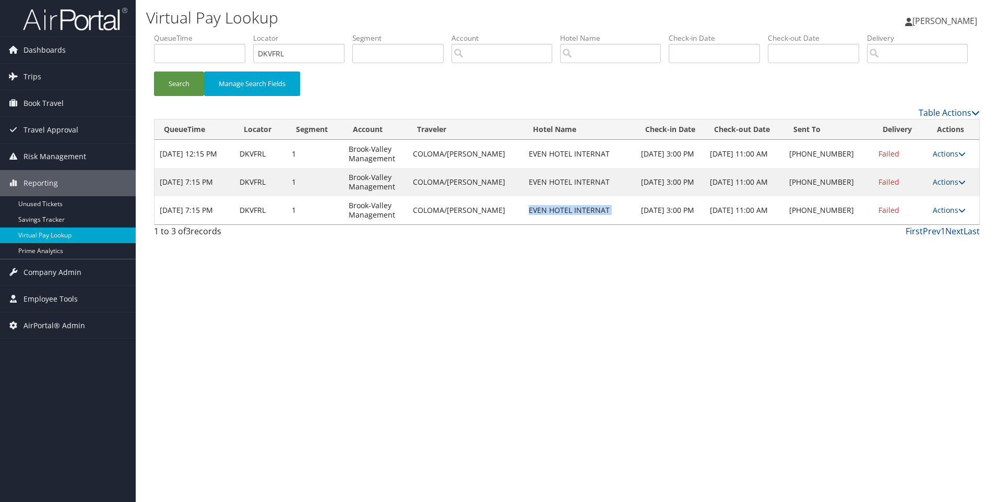
drag, startPoint x: 514, startPoint y: 254, endPoint x: 628, endPoint y: 247, distance: 114.5
click at [628, 224] on tr "Sep 29, 2025 7:15 PM DKVFRL 1 Brook-Valley Management COLOMA/CANDACE EVEN HOTEL…" at bounding box center [566, 210] width 825 height 28
copy td "EVEN HOTEL INTERNAT"
click at [950, 215] on link "Actions" at bounding box center [949, 210] width 33 height 10
click at [914, 288] on link "View Itinerary" at bounding box center [917, 279] width 89 height 18
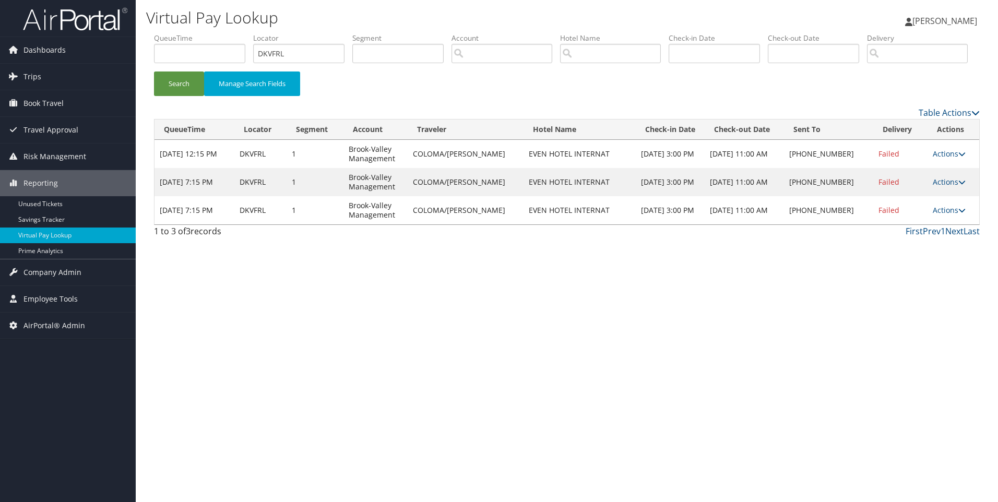
click at [937, 224] on td "Actions Resend Logs Delivery Information View Itinerary" at bounding box center [953, 210] width 52 height 28
click at [936, 224] on td "Actions Resend Logs Delivery Information View Itinerary" at bounding box center [953, 210] width 52 height 28
click at [938, 215] on link "Actions" at bounding box center [949, 210] width 33 height 10
click at [883, 234] on link "Resend" at bounding box center [917, 226] width 89 height 18
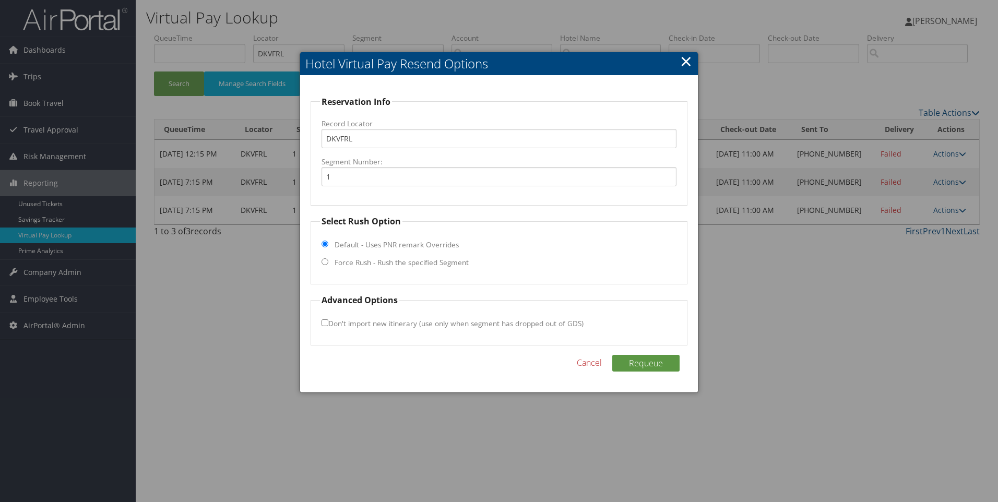
click at [328, 261] on fieldset "Select Rush Option Default - Uses PNR remark Overrides Force Rush - Rush the sp…" at bounding box center [499, 249] width 377 height 69
click at [326, 261] on input "Force Rush - Rush the specified Segment" at bounding box center [324, 261] width 7 height 7
radio input "true"
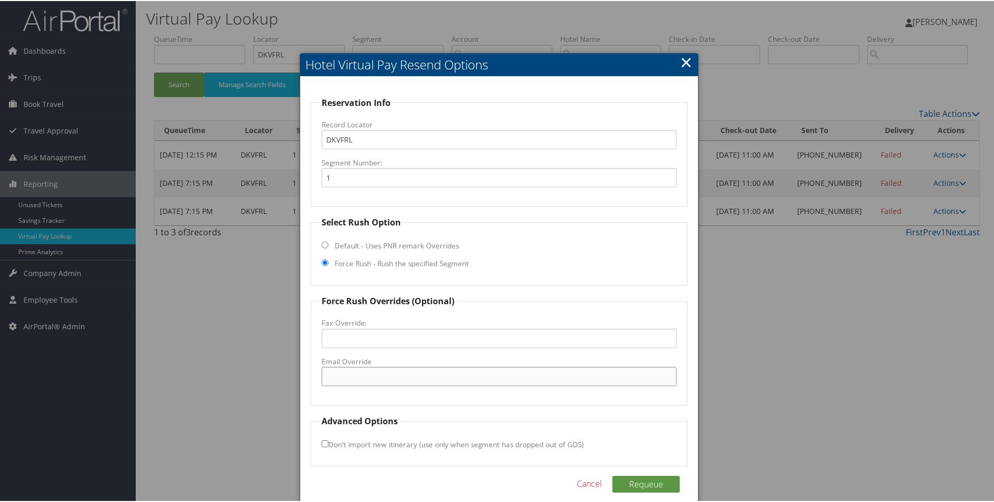
click at [355, 376] on input "Email Override" at bounding box center [498, 375] width 355 height 19
paste input "info@riopinar.com"
type input "info@riopinar.com"
click at [640, 484] on button "Requeue" at bounding box center [645, 483] width 67 height 17
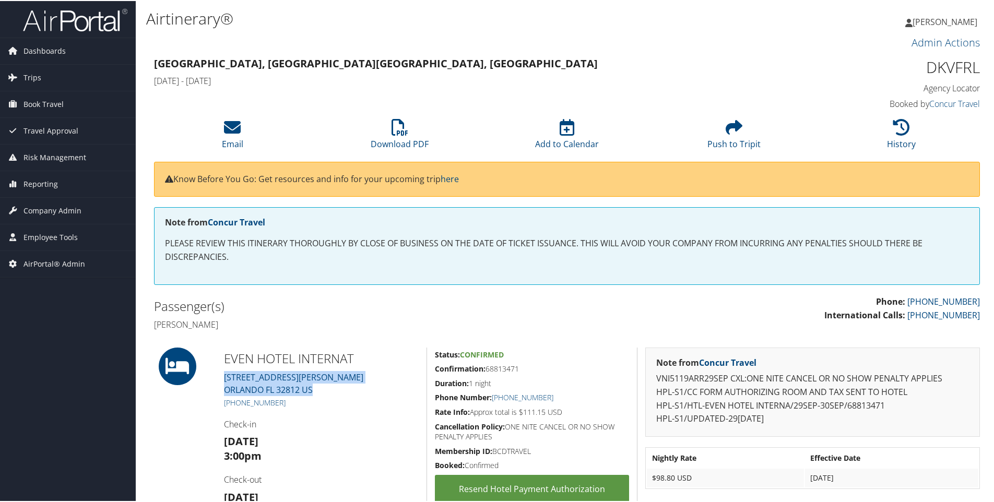
drag, startPoint x: 276, startPoint y: 390, endPoint x: 219, endPoint y: 378, distance: 58.7
click at [219, 378] on div "EVEN HOTEL INTERNAT 4315 MCCOY ROAD ORLANDO FL 32812 US +1 (407) 203-8747 Check…" at bounding box center [321, 438] width 210 height 182
copy link "4315 MCCOY ROAD ORLANDO FL 32812 US"
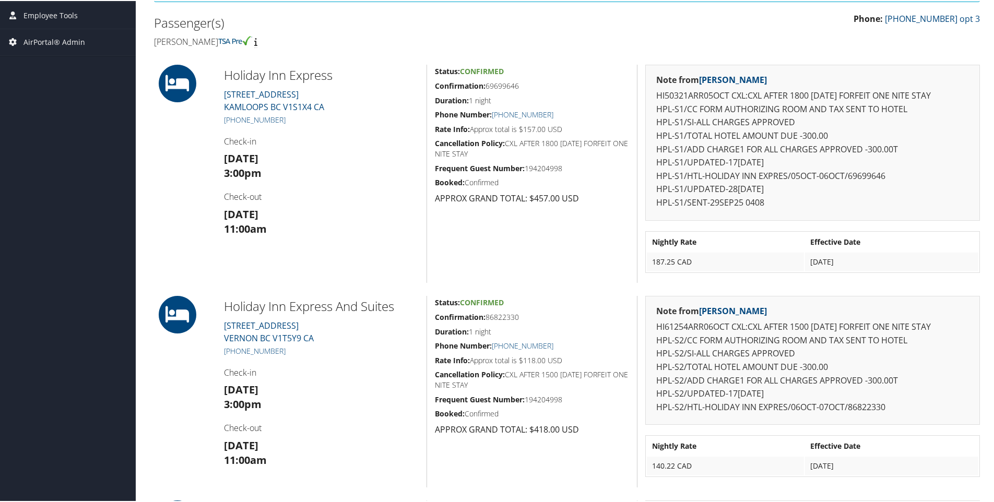
scroll to position [202, 0]
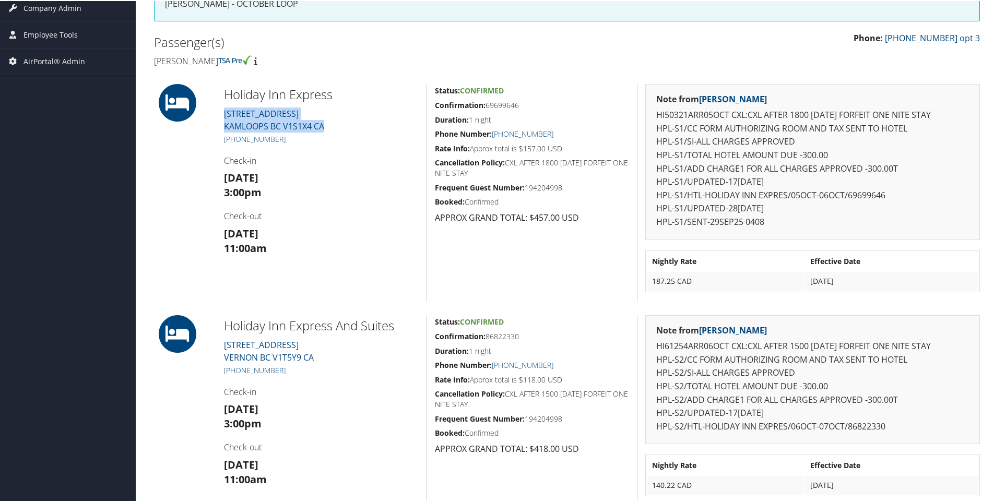
drag, startPoint x: 353, startPoint y: 123, endPoint x: 218, endPoint y: 116, distance: 134.8
click at [218, 116] on div "Holiday Inn Express 1550 VERSATILE DRIVE KAMLOOPS BC V1S1X4 CA +1 (250) 372-347…" at bounding box center [321, 192] width 210 height 218
copy link "1550 VERSATILE DRIVE KAMLOOPS BC V1S1X4 CA"
drag, startPoint x: 332, startPoint y: 352, endPoint x: 221, endPoint y: 343, distance: 111.5
click at [221, 343] on div "Holiday Inn Express And Suites 4716 34TH STREET VERNON BC V1T5Y9 CA +1 (250) 55…" at bounding box center [321, 410] width 210 height 192
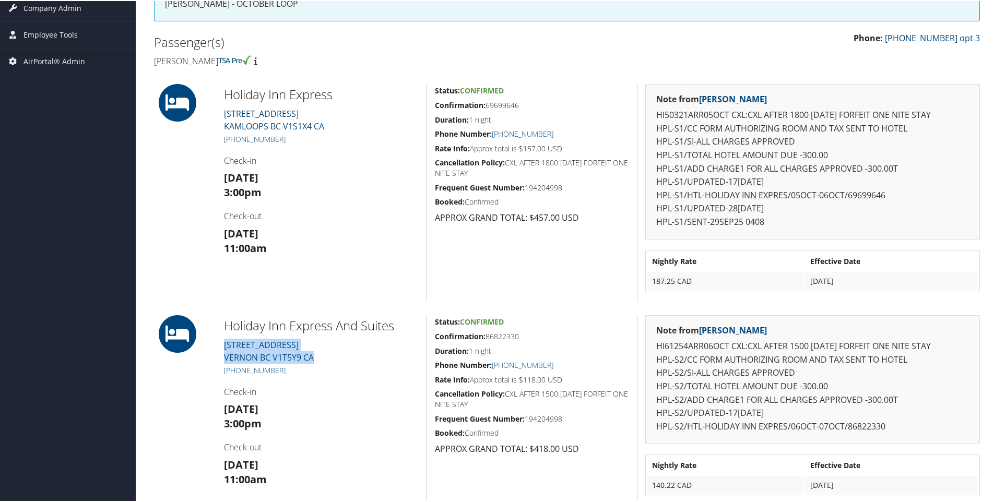
copy link "4716 34TH STREET VERNON BC V1T5Y9 CA"
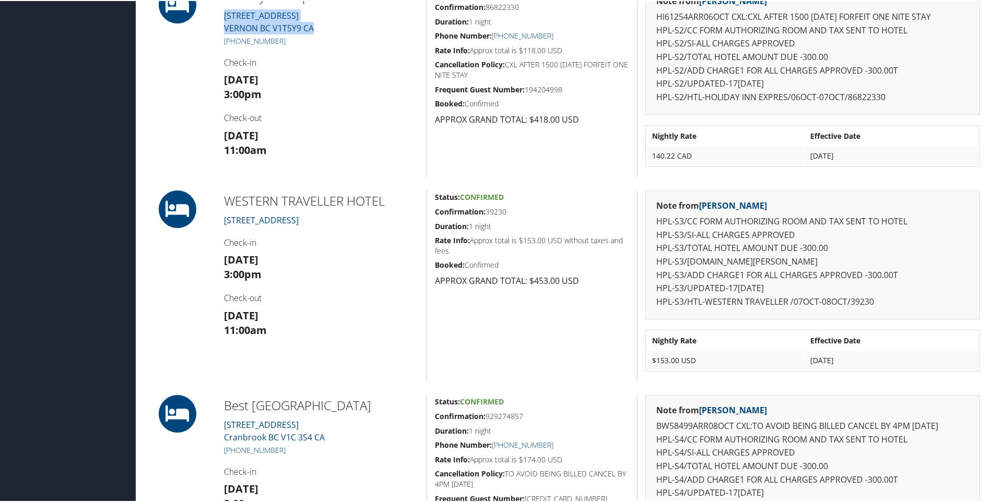
scroll to position [546, 0]
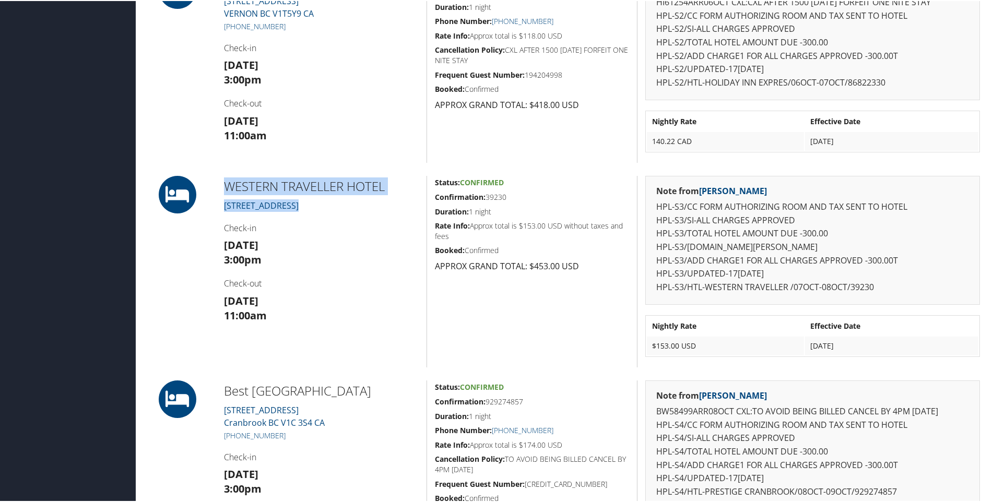
drag, startPoint x: 320, startPoint y: 207, endPoint x: 218, endPoint y: 191, distance: 104.0
click at [218, 191] on div "WESTERN TRAVELLER HOTEL 1591 CENTRAL AVE Check-in Tue 07 Oct 3:00pm Check-out W…" at bounding box center [321, 271] width 210 height 192
copy div "WESTERN TRAVELLER HOTEL 1591 CENTRAL AVE"
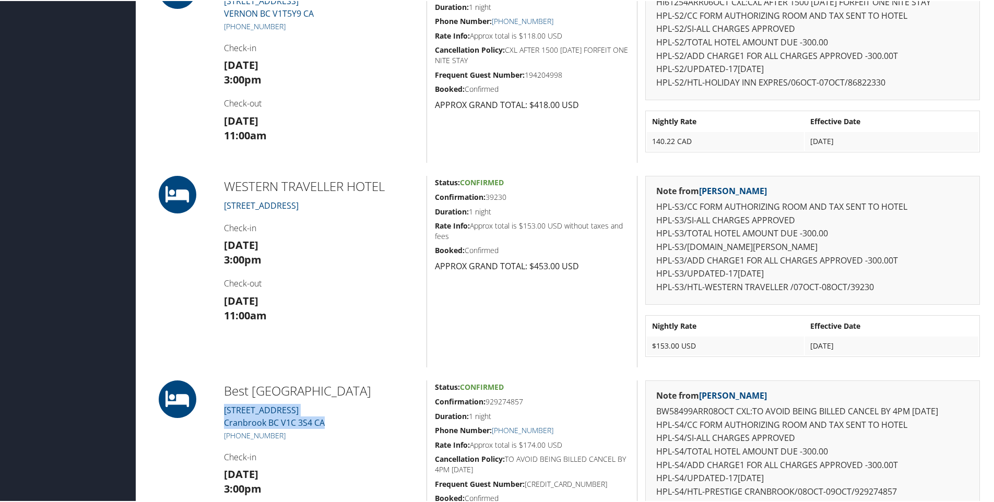
drag, startPoint x: 341, startPoint y: 420, endPoint x: 222, endPoint y: 403, distance: 119.6
click at [222, 403] on div "Best Western Cranbrook Hotel 1019 Cranbrook Street N Cranbrook BC V1C 3S4 CA +1…" at bounding box center [321, 475] width 210 height 192
copy link "1019 Cranbrook Street N Cranbrook BC V1C 3S4 CA"
click at [311, 388] on h2 "Best Western Cranbrook Hotel" at bounding box center [321, 390] width 195 height 18
drag, startPoint x: 376, startPoint y: 384, endPoint x: 224, endPoint y: 380, distance: 151.9
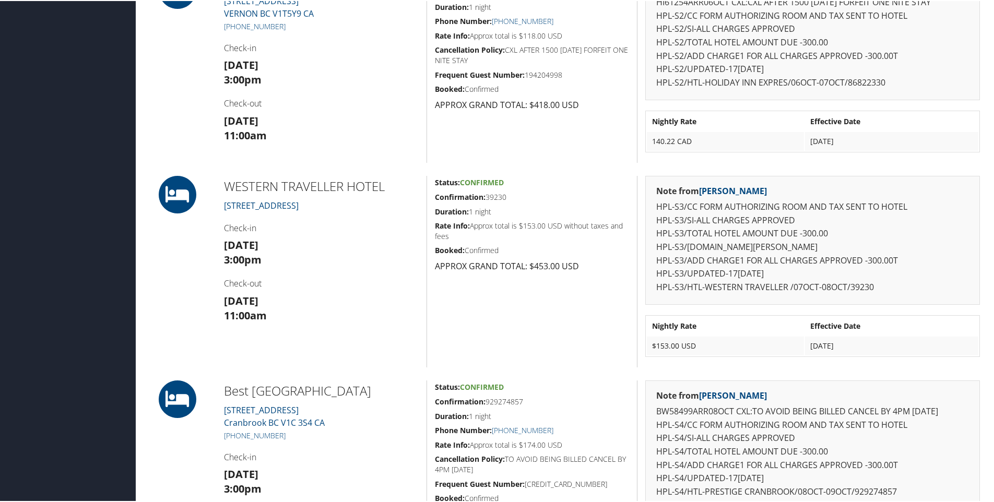
click at [224, 380] on div "Best Western Cranbrook Hotel 1019 Cranbrook Street N Cranbrook BC V1C 3S4 CA +1…" at bounding box center [321, 475] width 210 height 192
copy h2 "Best Western Cranbrook Hotel"
